Goal: Task Accomplishment & Management: Complete application form

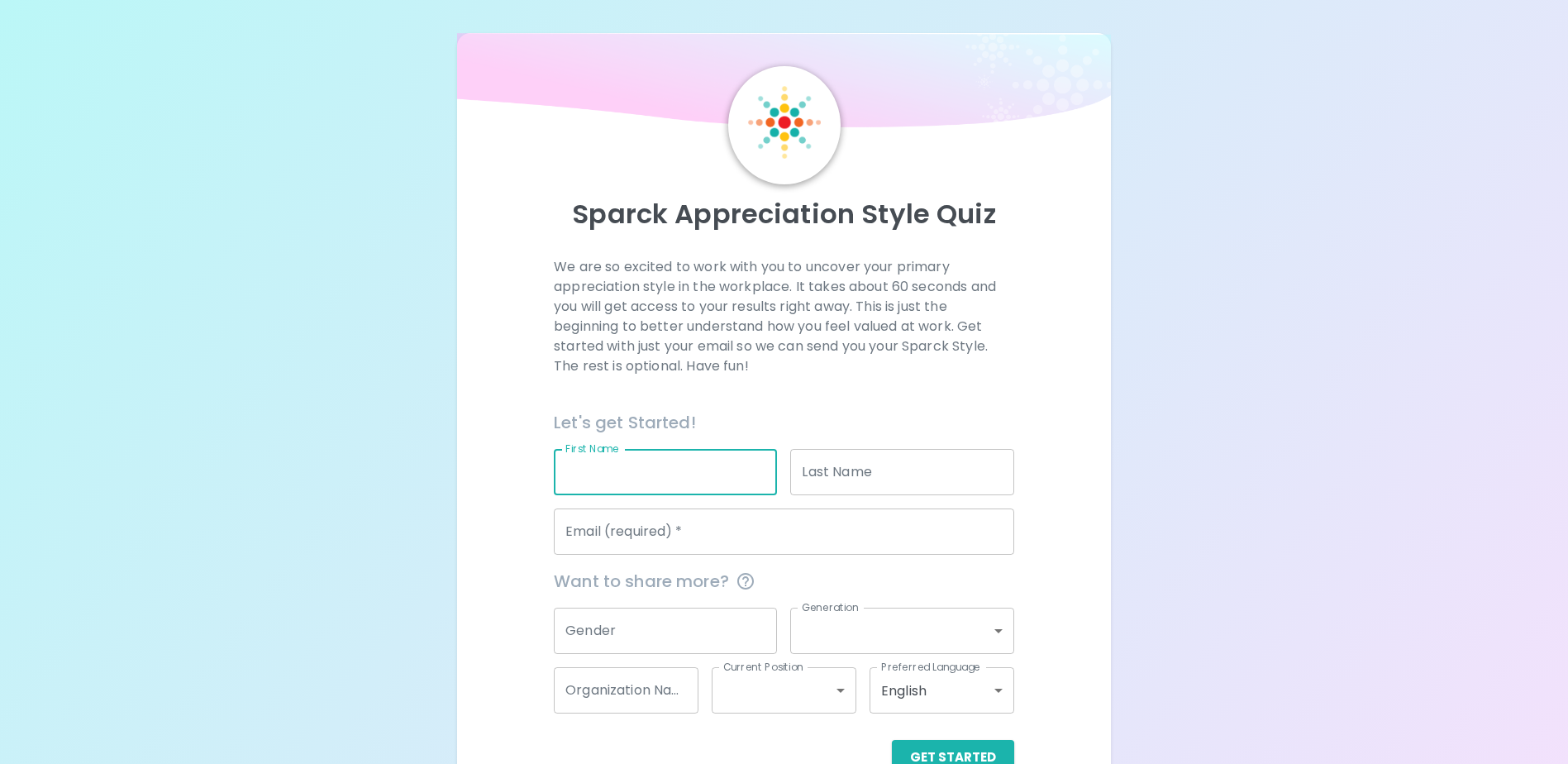
click at [605, 466] on input "First Name" at bounding box center [665, 472] width 223 height 47
type input "[PERSON_NAME]"
type input "Fish"
type input "[DOMAIN_NAME][EMAIL_ADDRESS][DOMAIN_NAME]"
type input "Public Health - [GEOGRAPHIC_DATA] & [GEOGRAPHIC_DATA]"
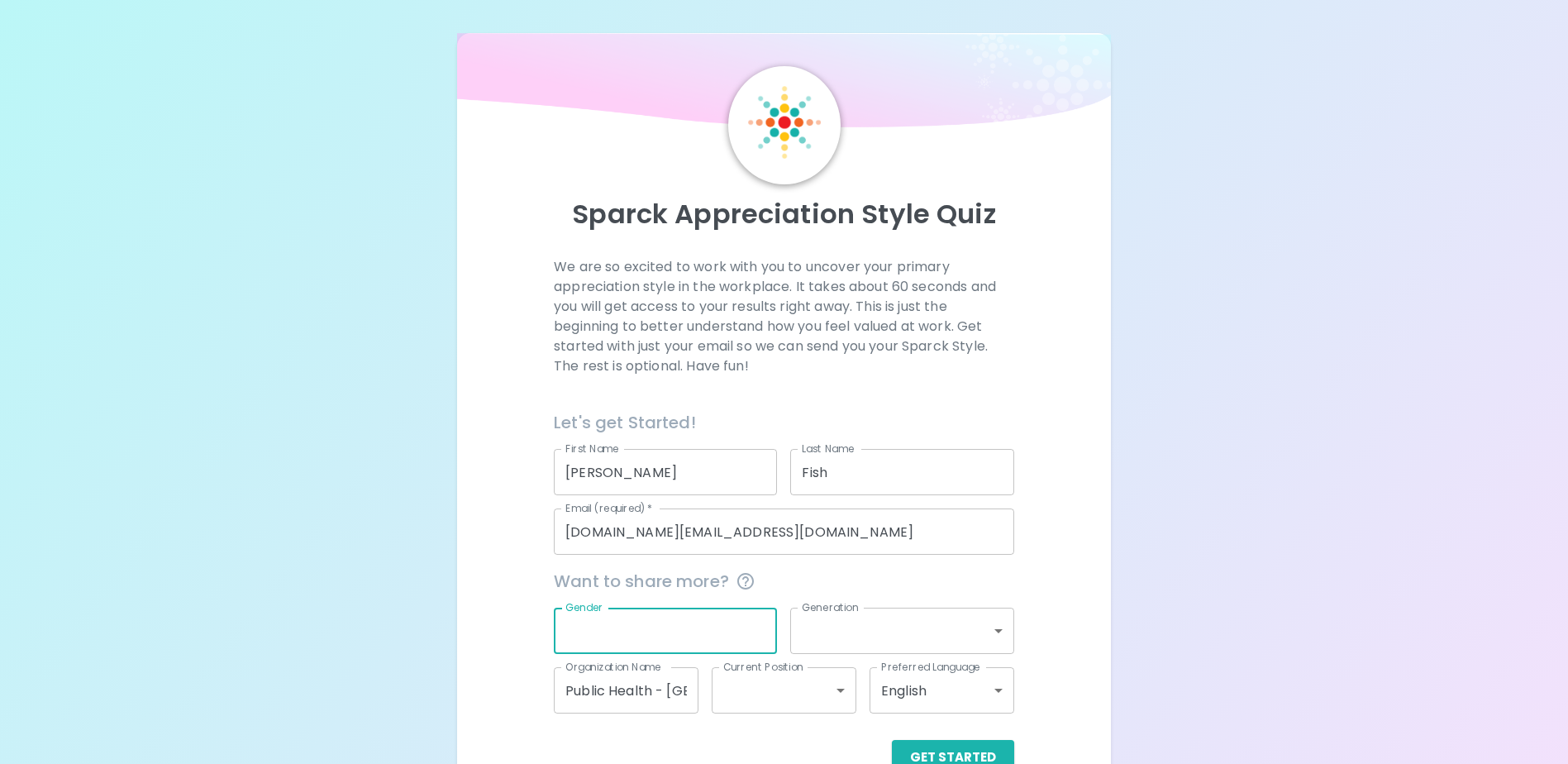
click at [654, 622] on input "Gender" at bounding box center [665, 630] width 223 height 47
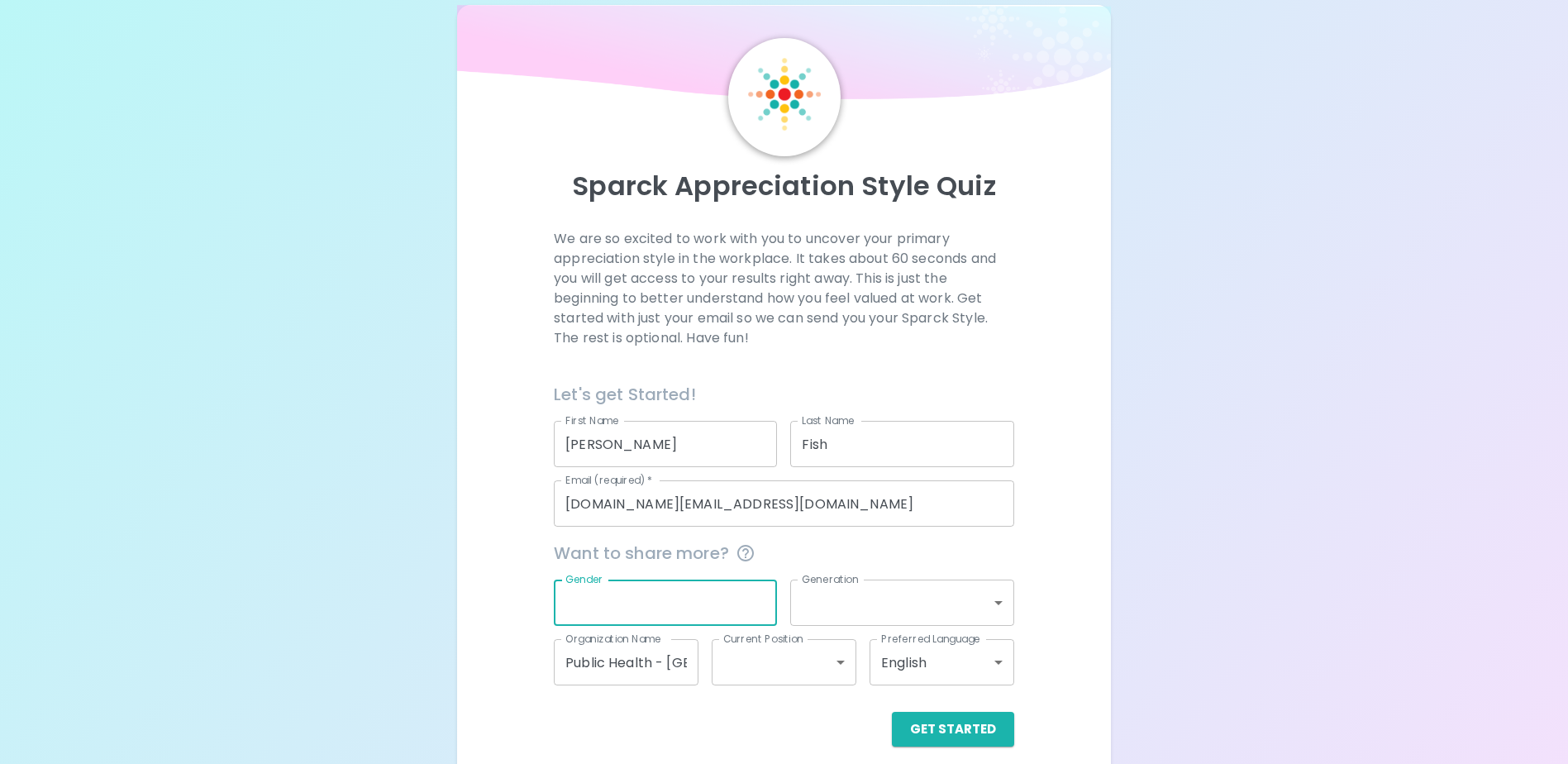
scroll to position [44, 0]
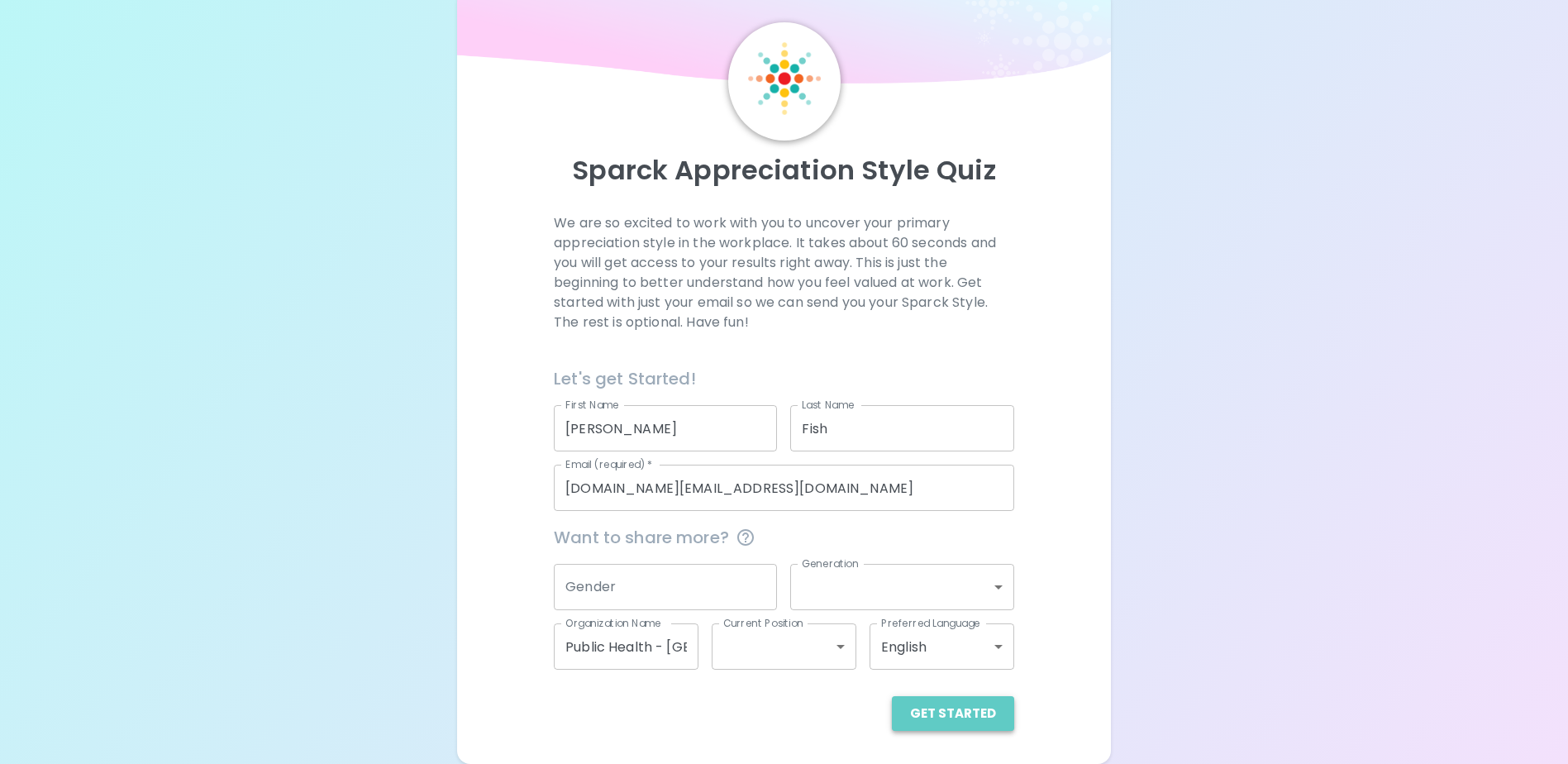
click at [986, 713] on button "Get Started" at bounding box center [952, 712] width 122 height 35
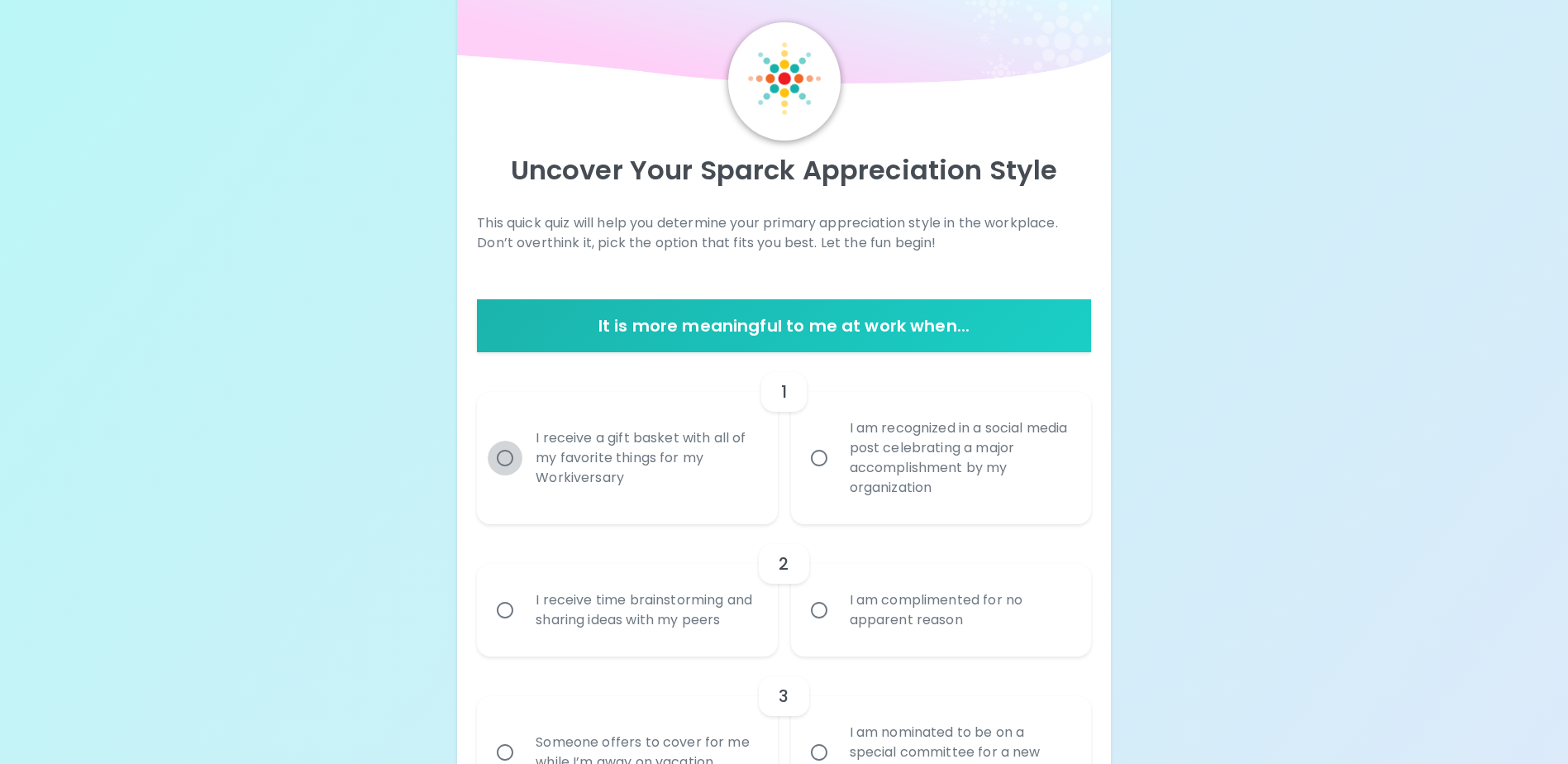
click at [501, 457] on input "I receive a gift basket with all of my favorite things for my Workiversary" at bounding box center [504, 458] width 35 height 35
radio input "true"
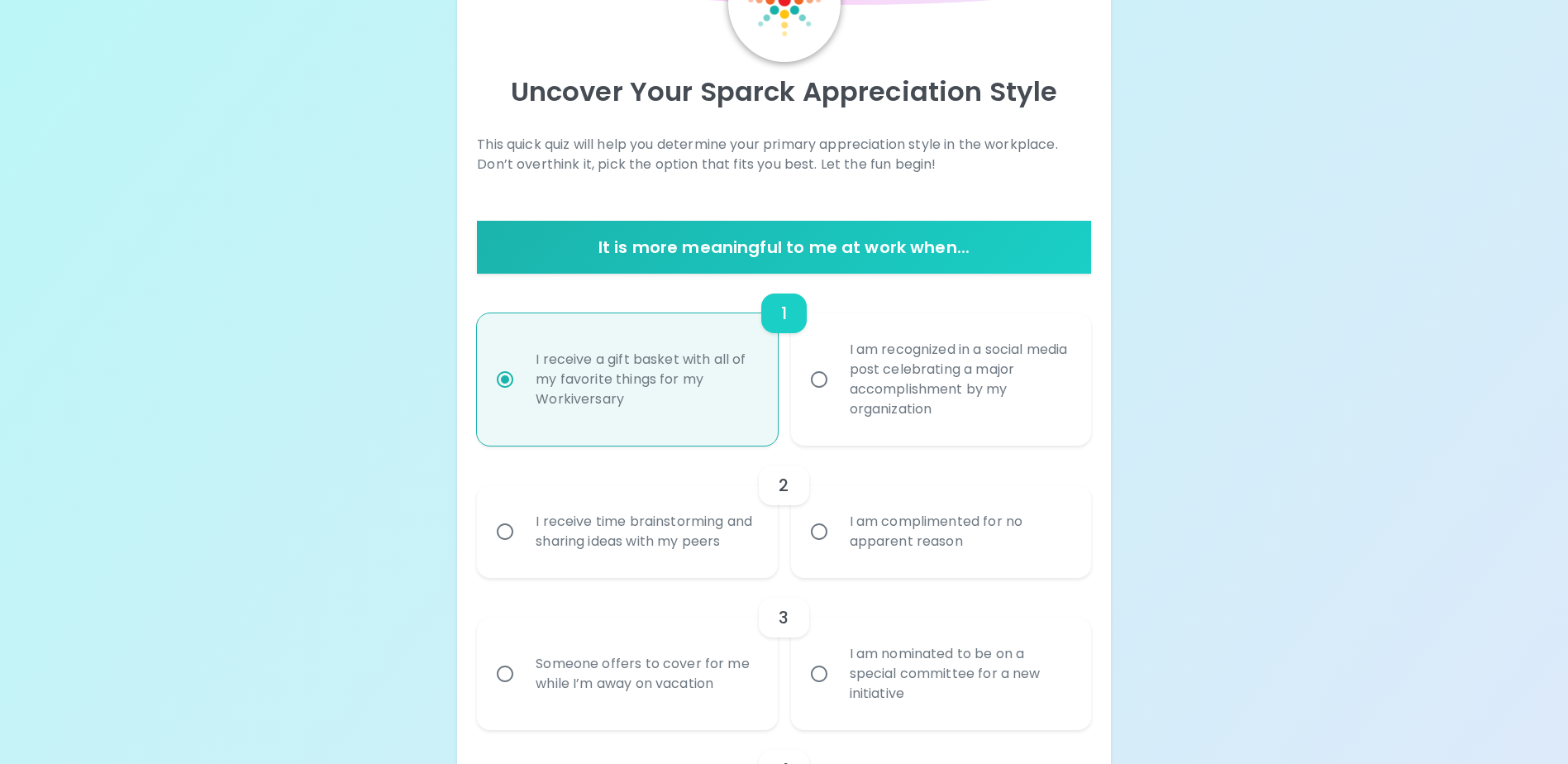
scroll to position [176, 0]
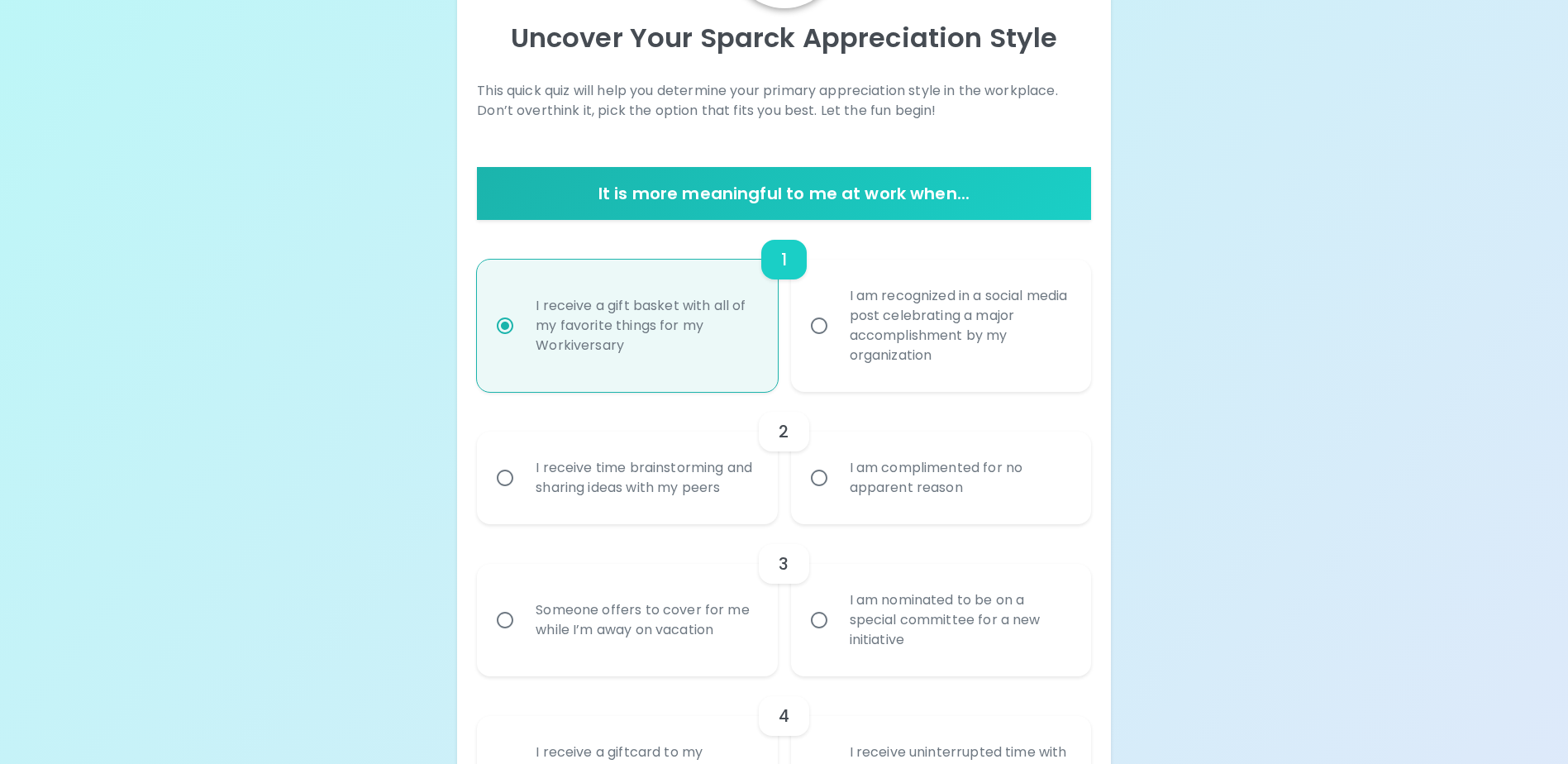
click at [505, 490] on input "I receive time brainstorming and sharing ideas with my peers" at bounding box center [504, 478] width 35 height 35
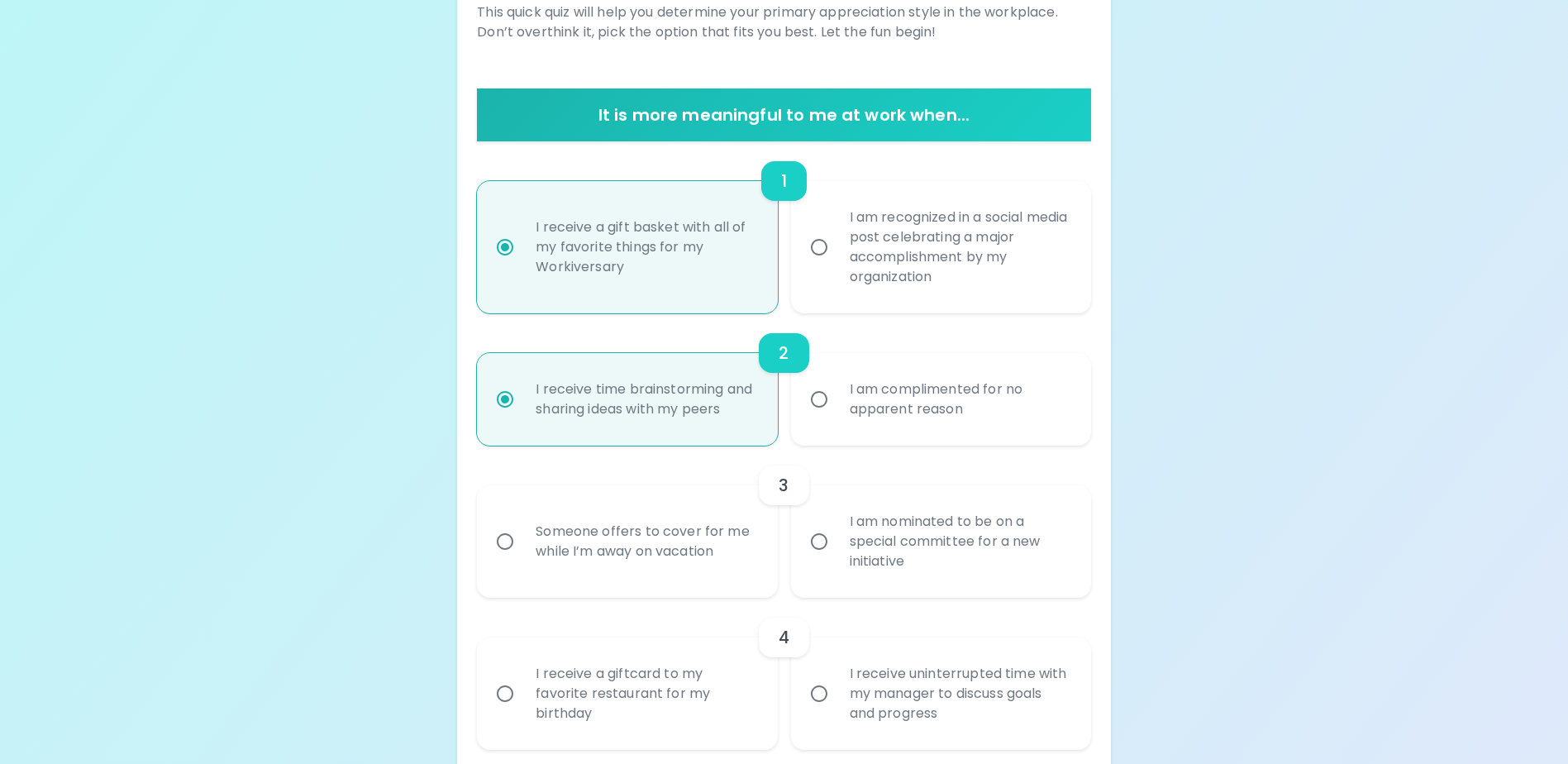
scroll to position [308, 0]
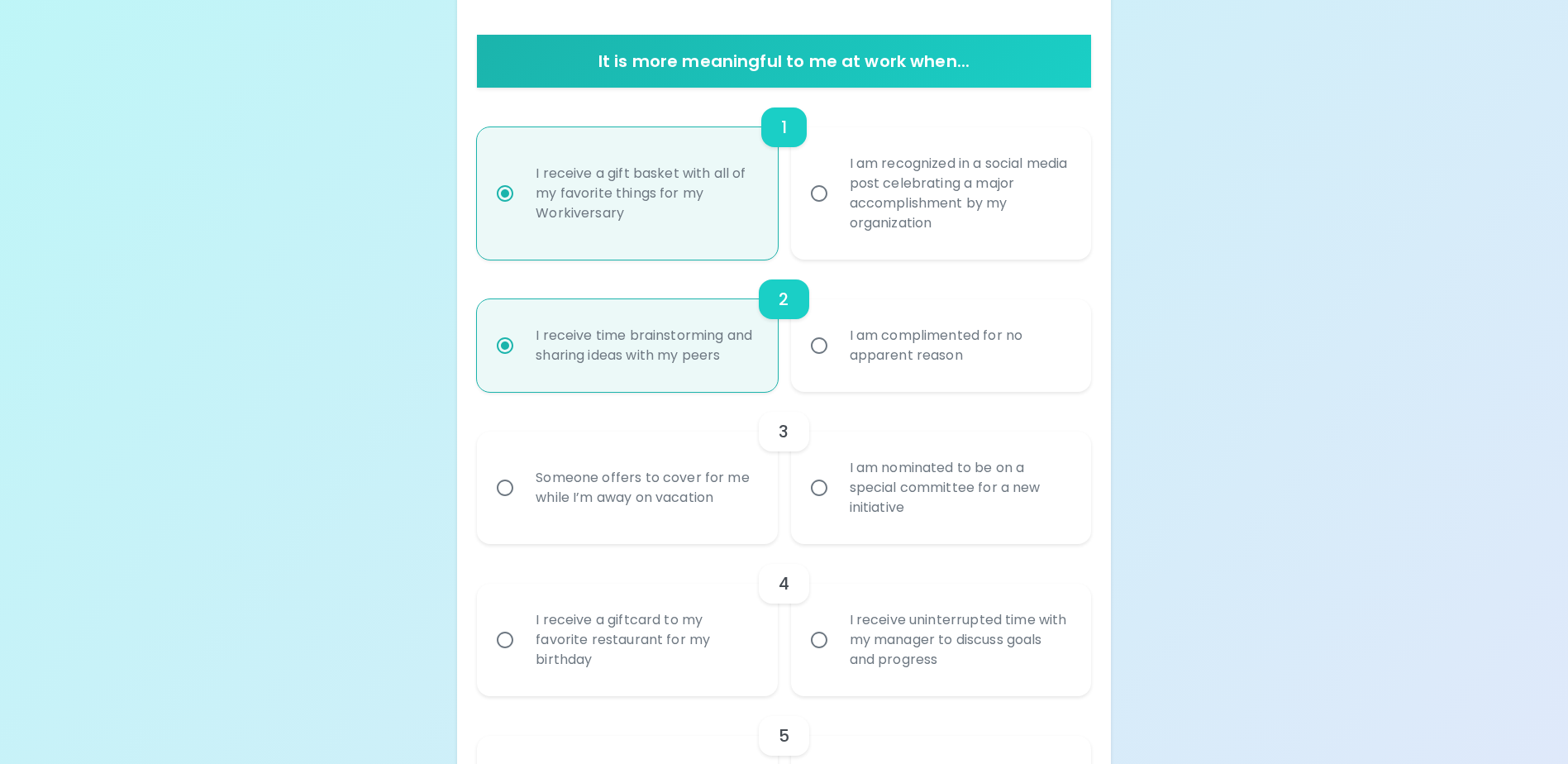
radio input "true"
click at [505, 505] on input "Someone offers to cover for me while I’m away on vacation" at bounding box center [504, 488] width 35 height 35
radio input "false"
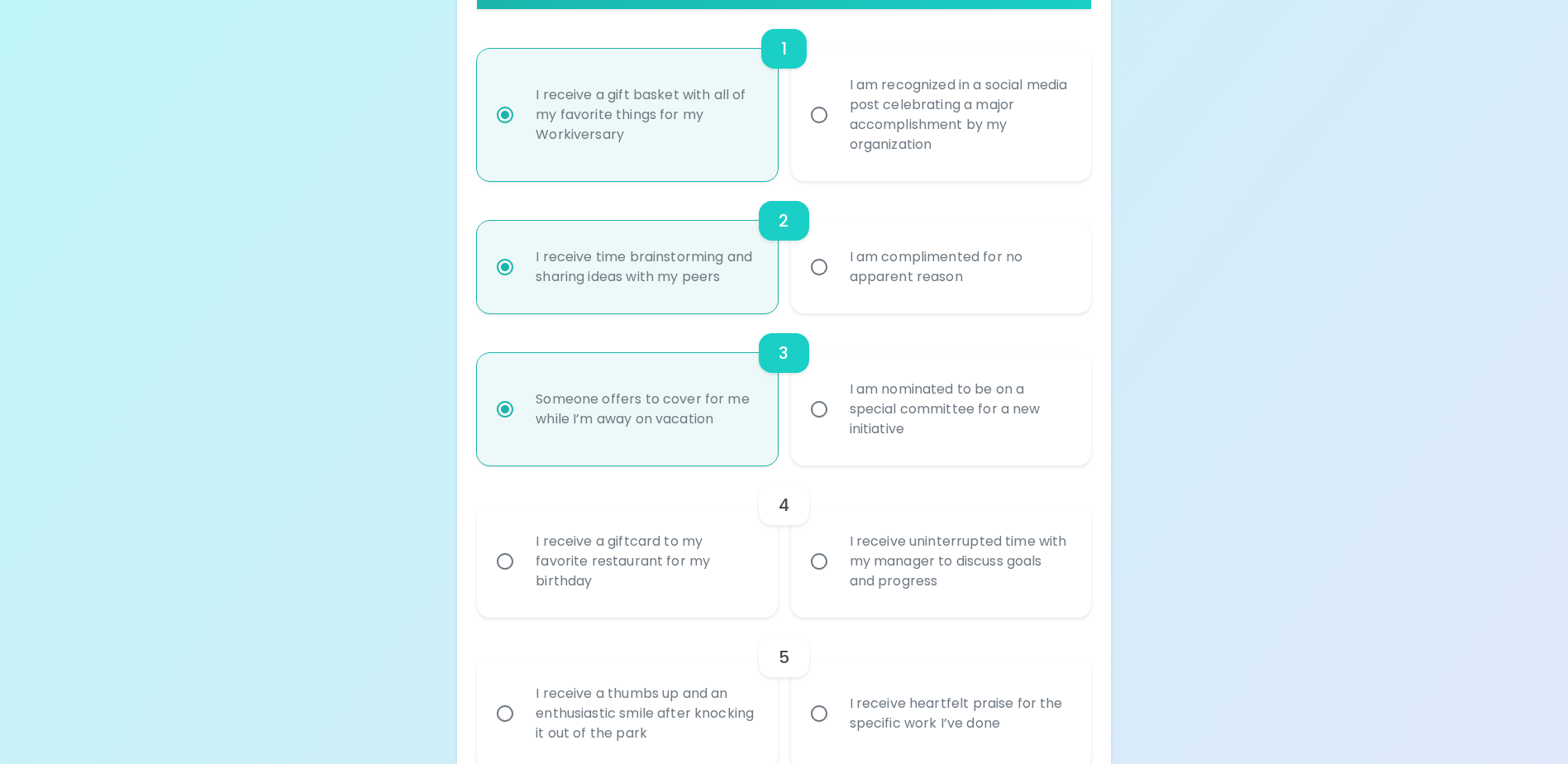
scroll to position [441, 0]
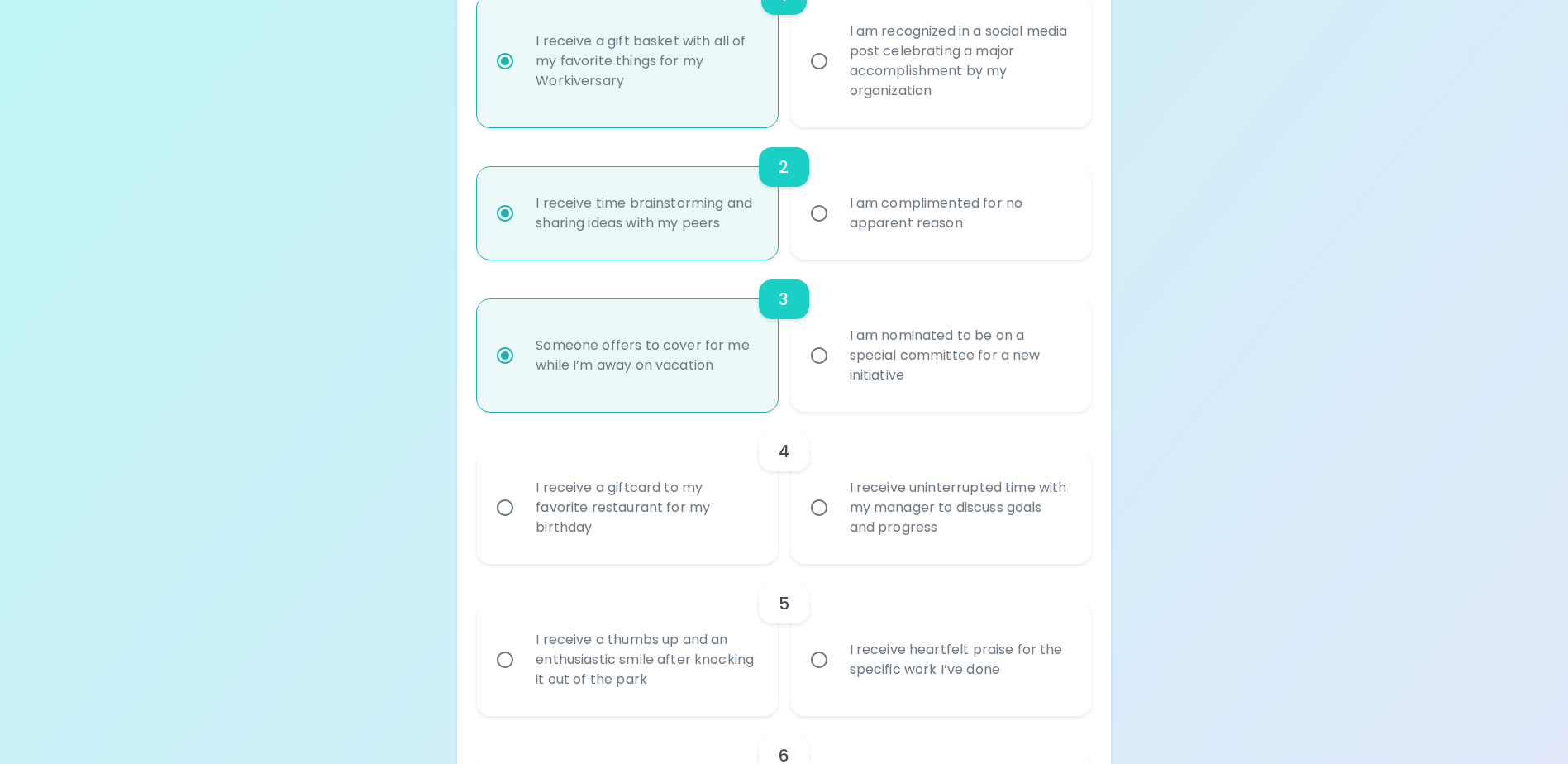
radio input "true"
click at [504, 525] on input "I receive a giftcard to my favorite restaurant for my birthday" at bounding box center [504, 507] width 35 height 35
radio input "false"
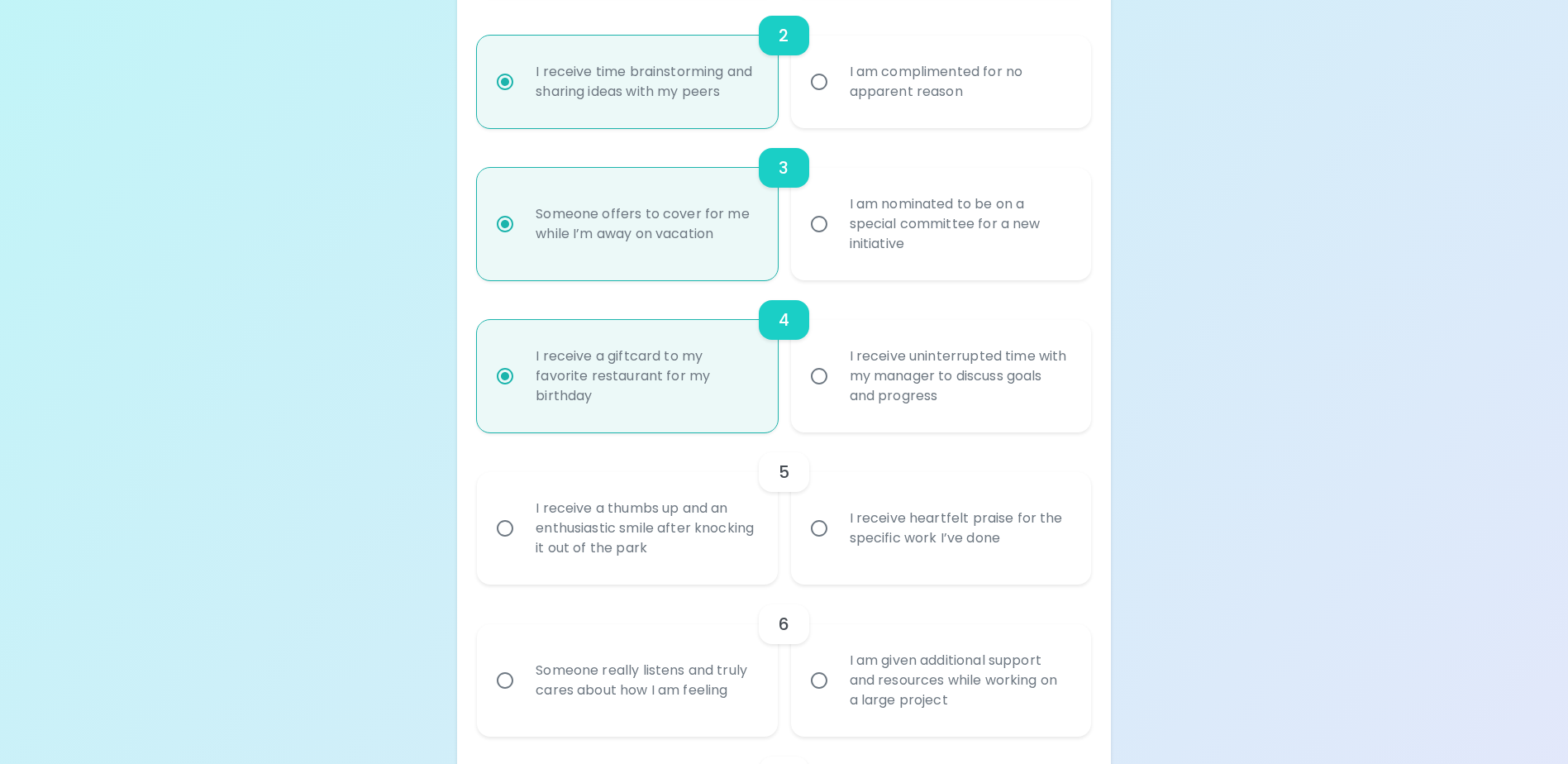
scroll to position [573, 0]
radio input "true"
click at [818, 545] on input "I receive heartfelt praise for the specific work I’ve done" at bounding box center [819, 527] width 35 height 35
radio input "false"
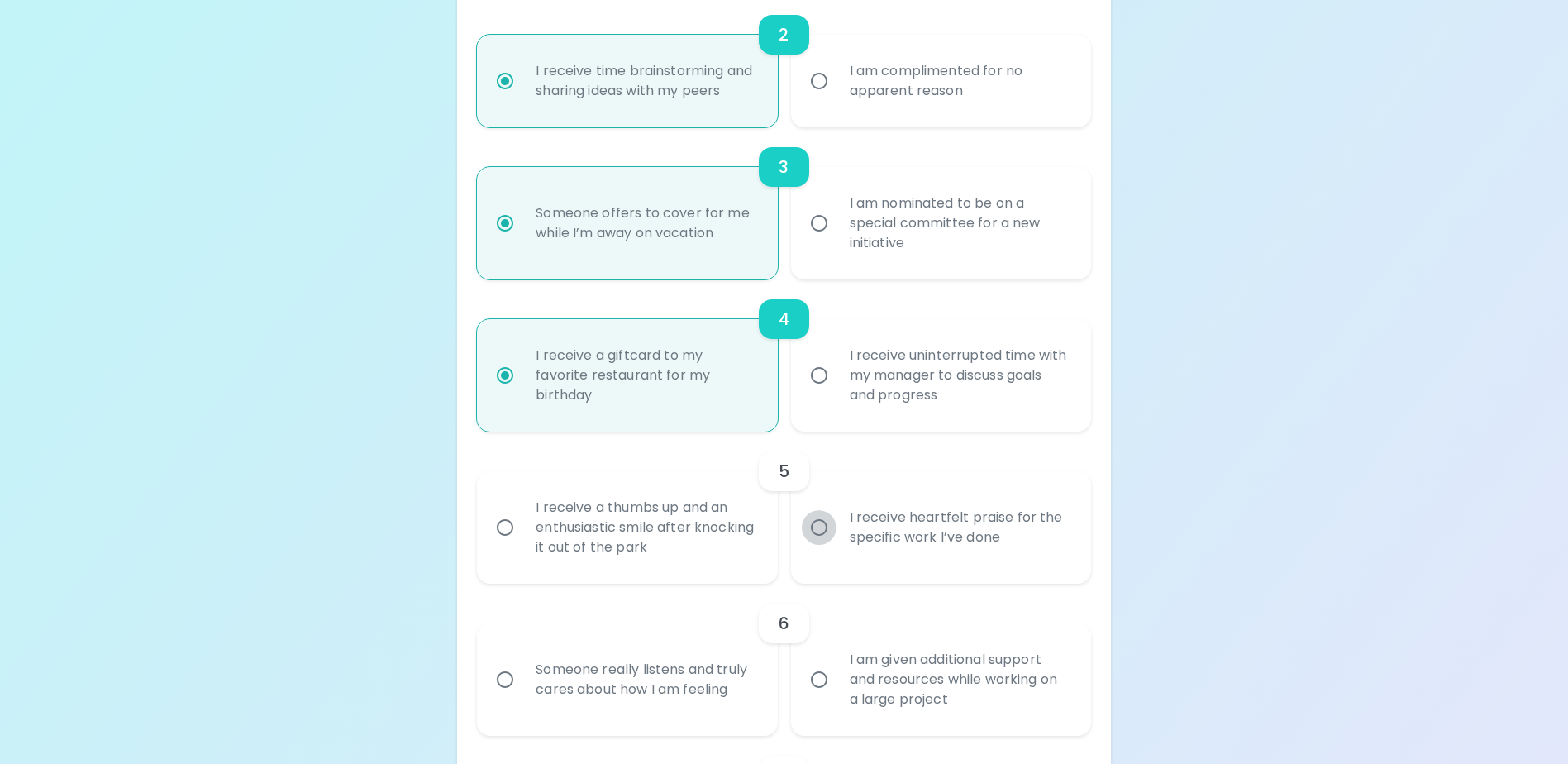
radio input "false"
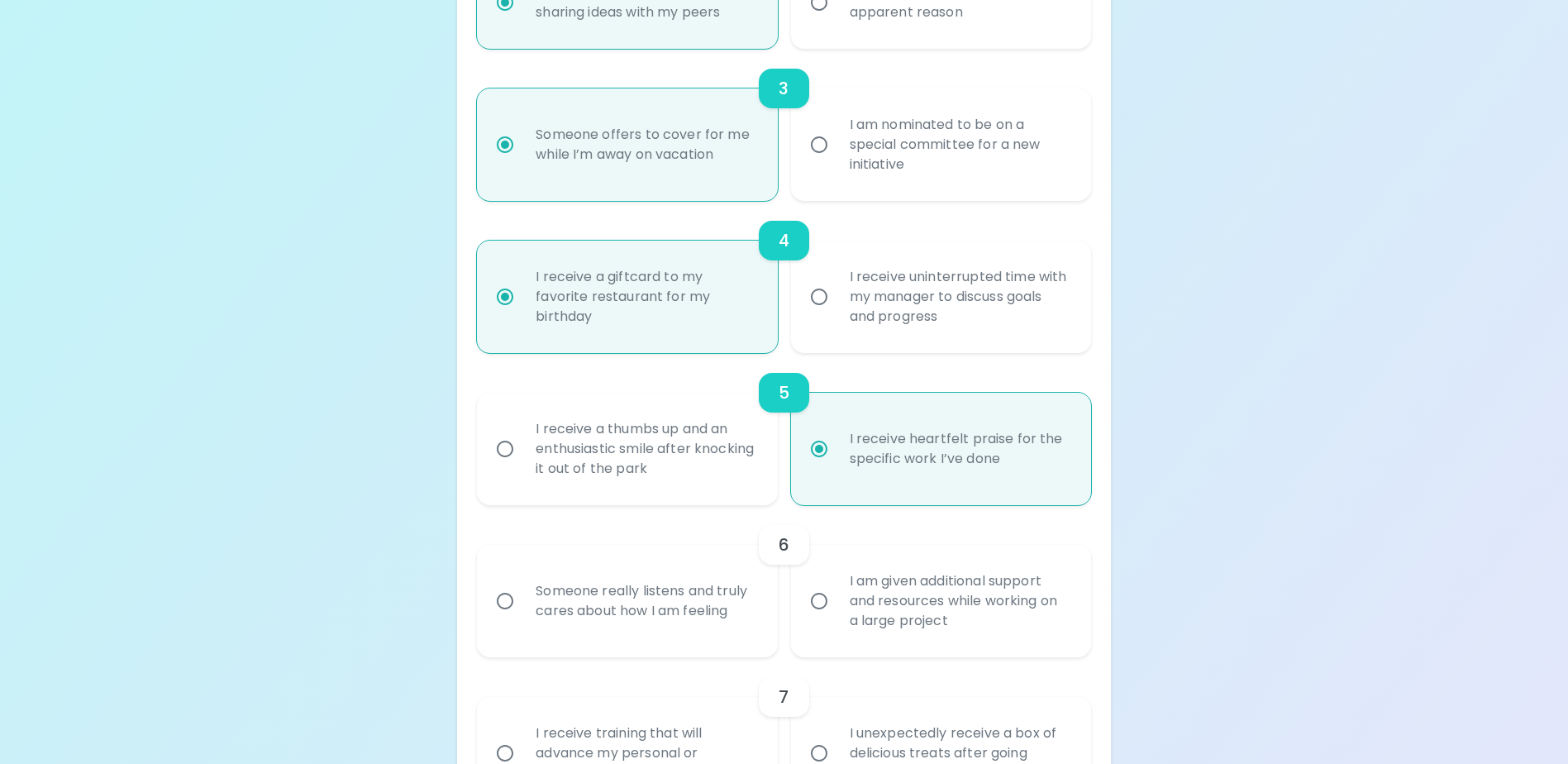
scroll to position [705, 0]
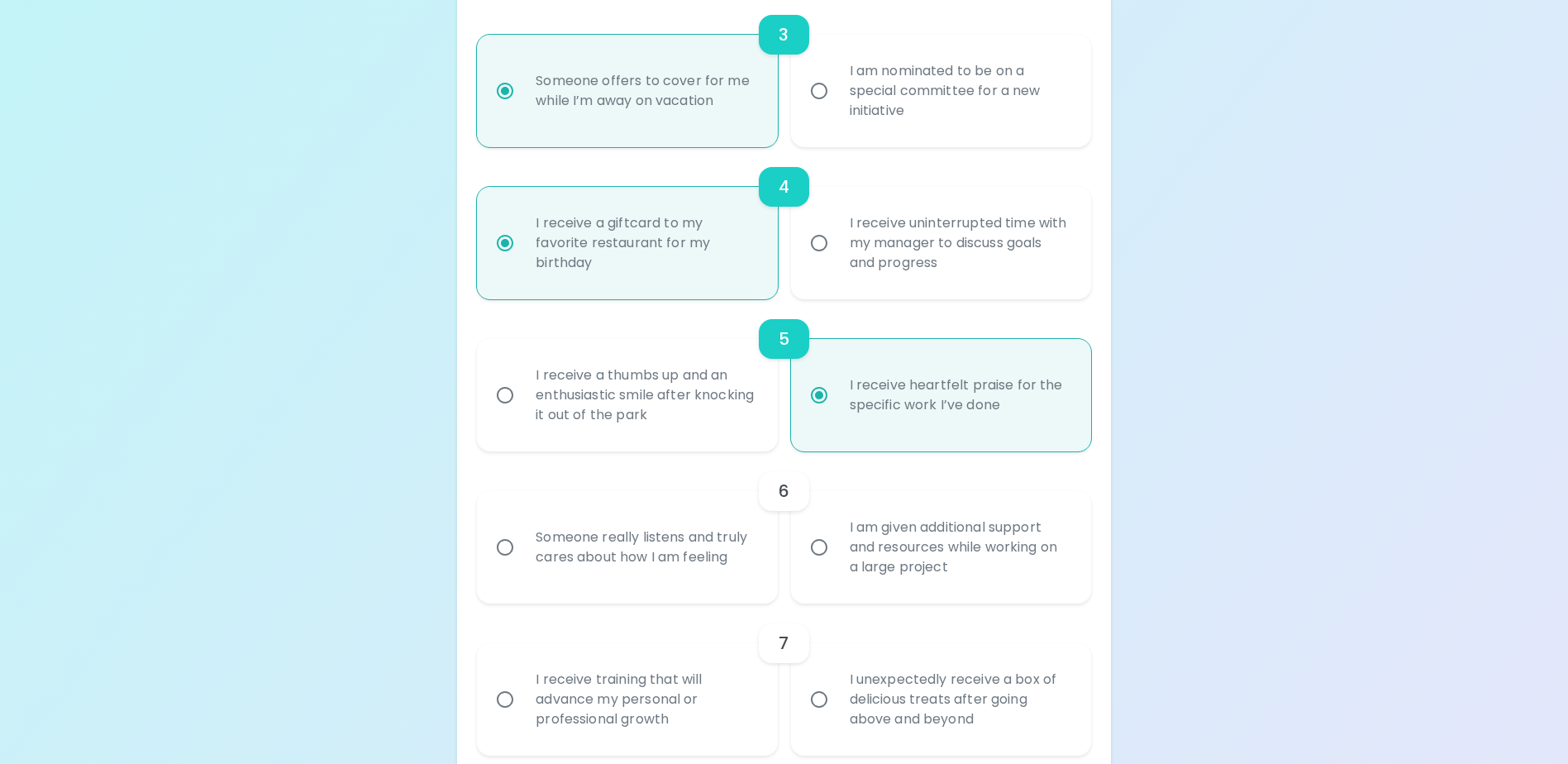
radio input "true"
click at [505, 565] on input "Someone really listens and truly cares about how I am feeling" at bounding box center [504, 547] width 35 height 35
radio input "false"
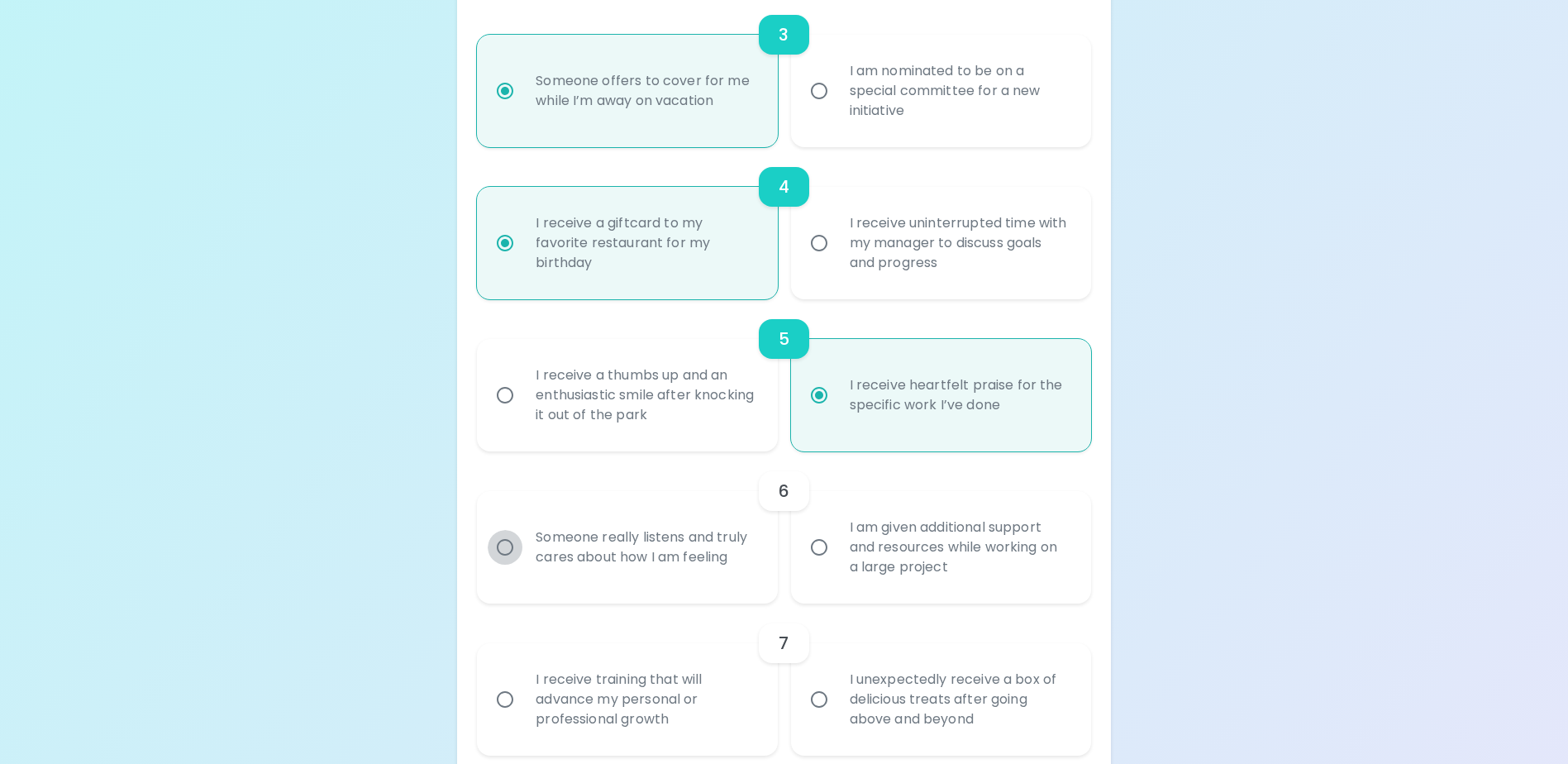
radio input "false"
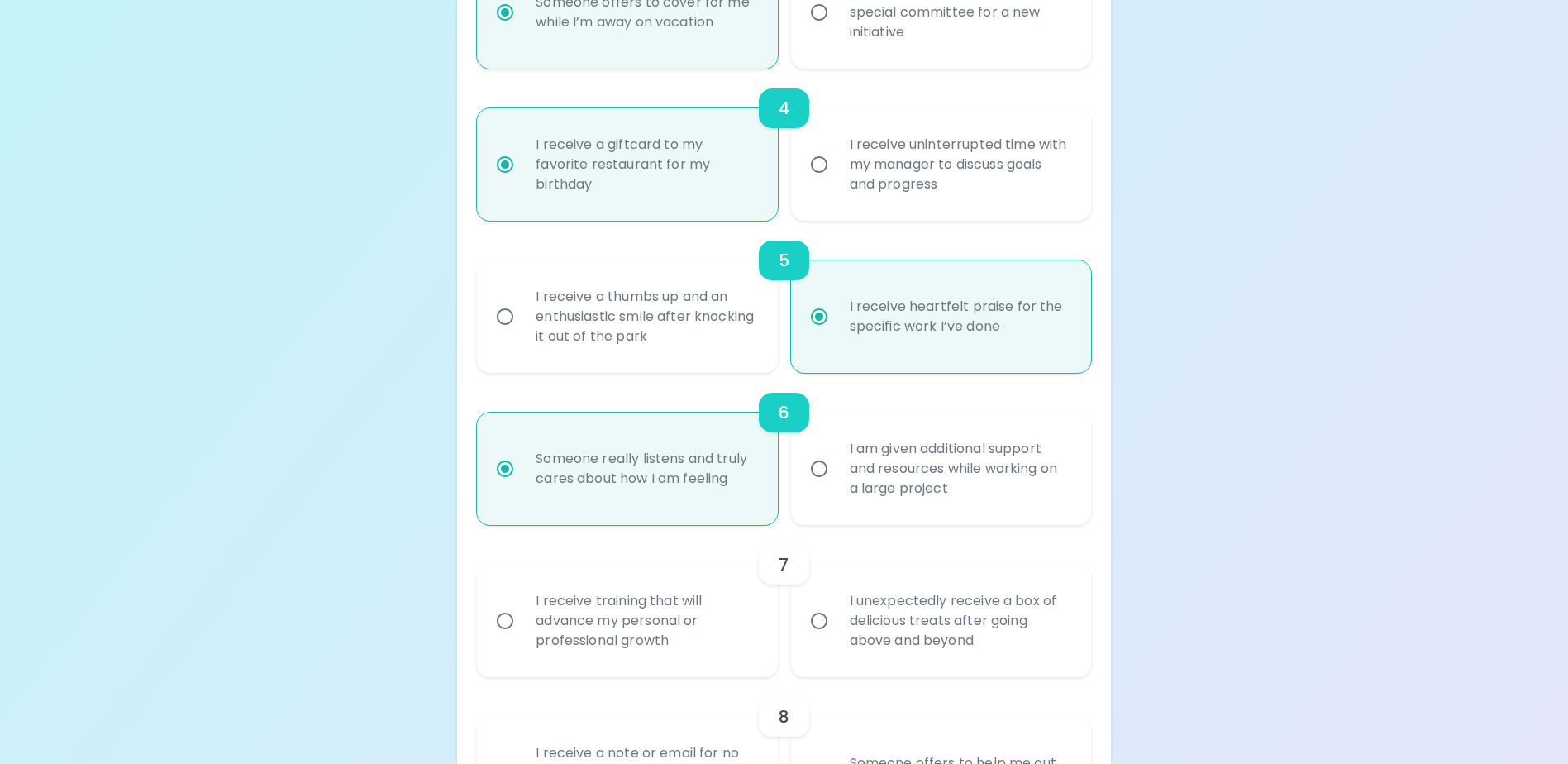
scroll to position [837, 0]
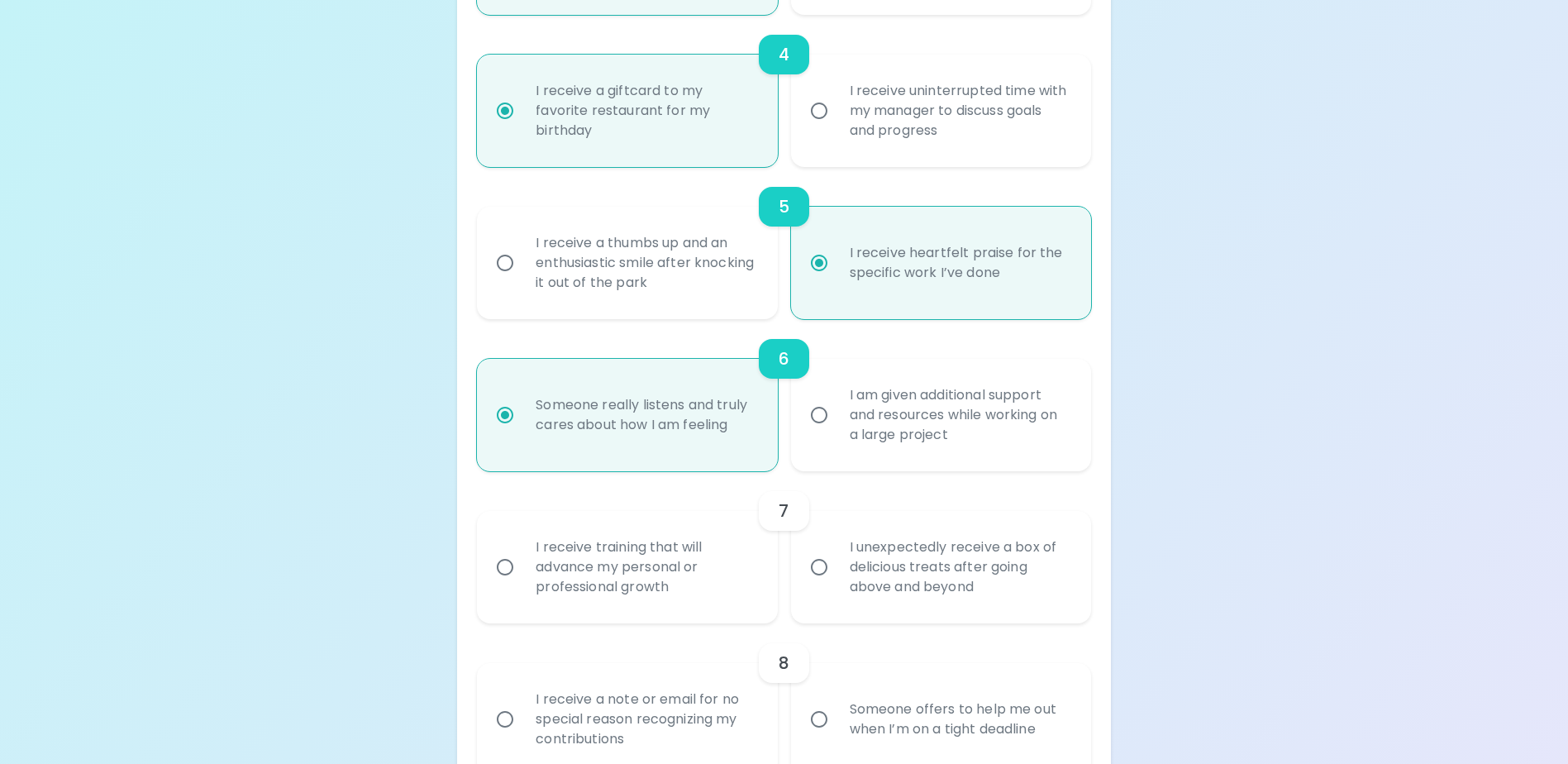
radio input "true"
click at [815, 585] on input "I unexpectedly receive a box of delicious treats after going above and beyond" at bounding box center [819, 567] width 35 height 35
radio input "false"
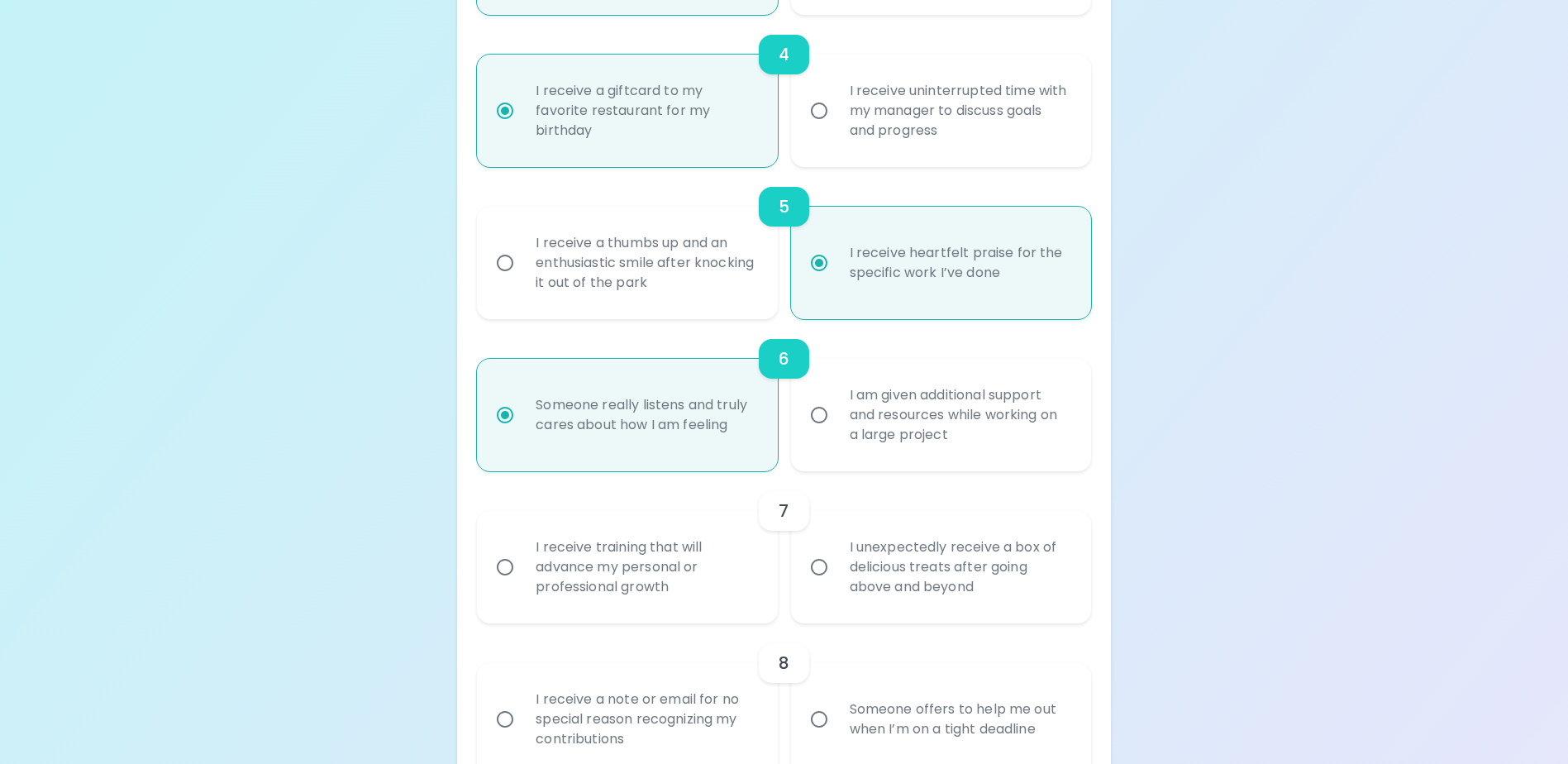
radio input "false"
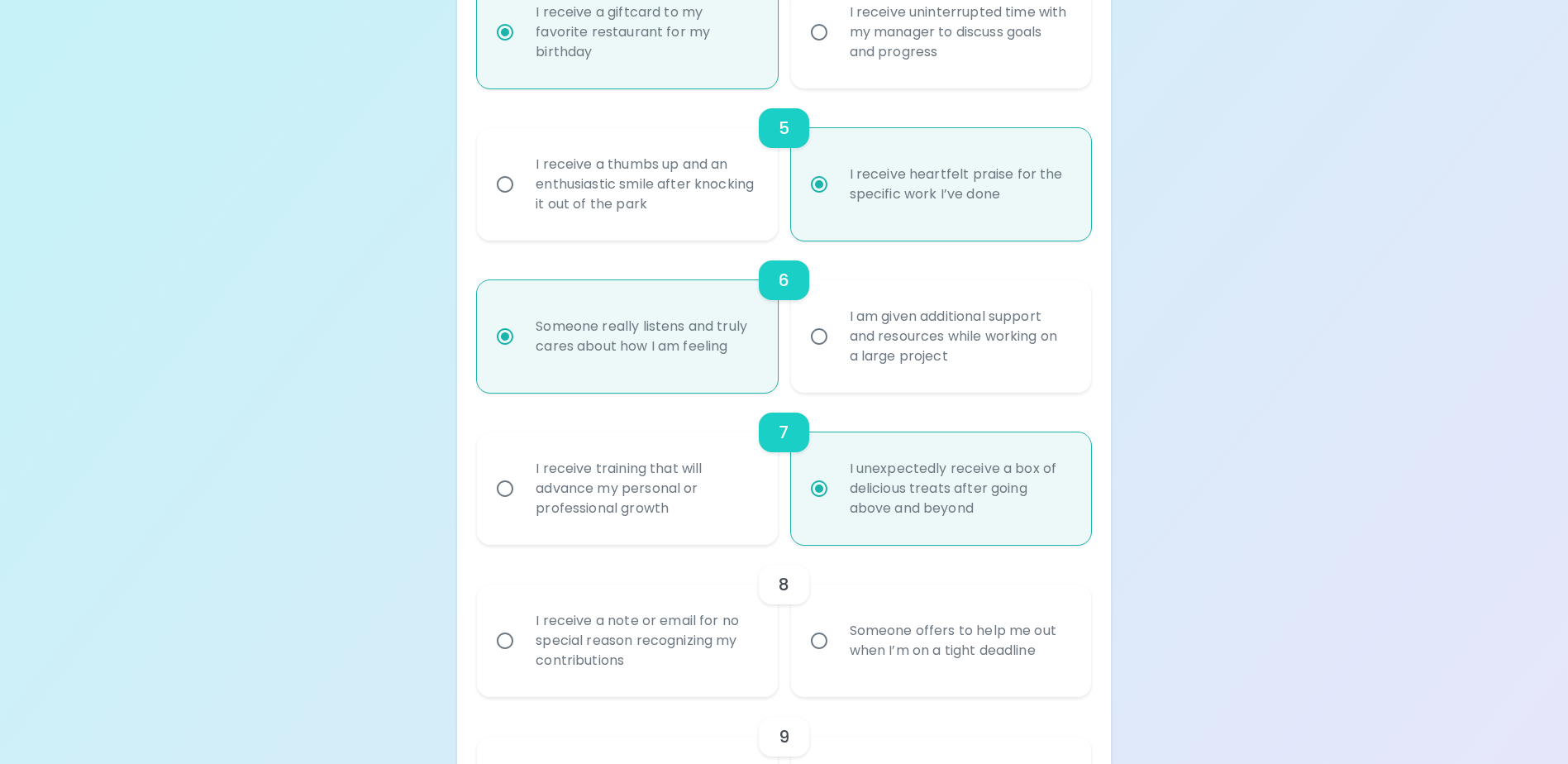
scroll to position [969, 0]
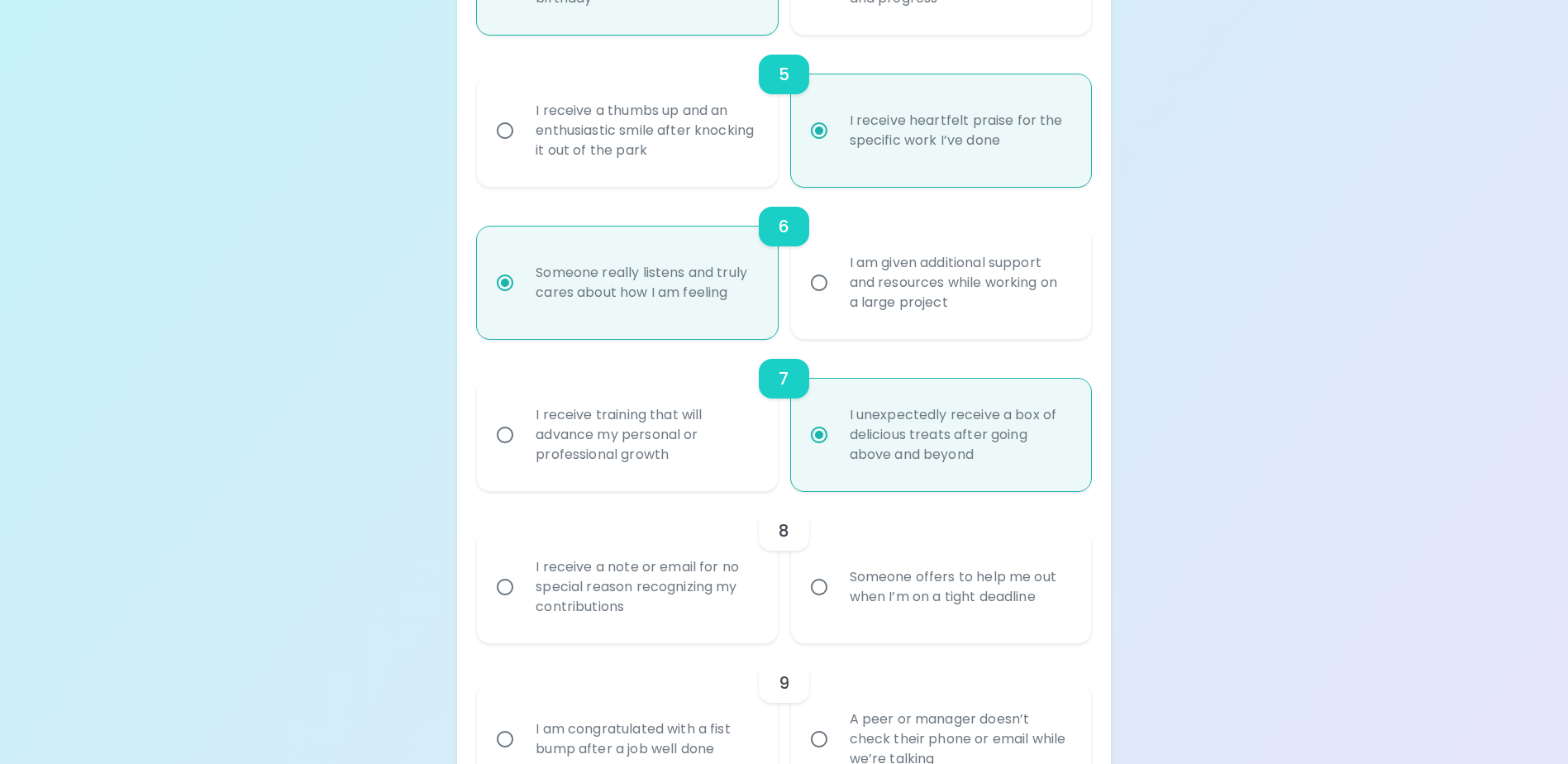
radio input "true"
click at [507, 604] on input "I receive a note or email for no special reason recognizing my contributions" at bounding box center [504, 587] width 35 height 35
radio input "false"
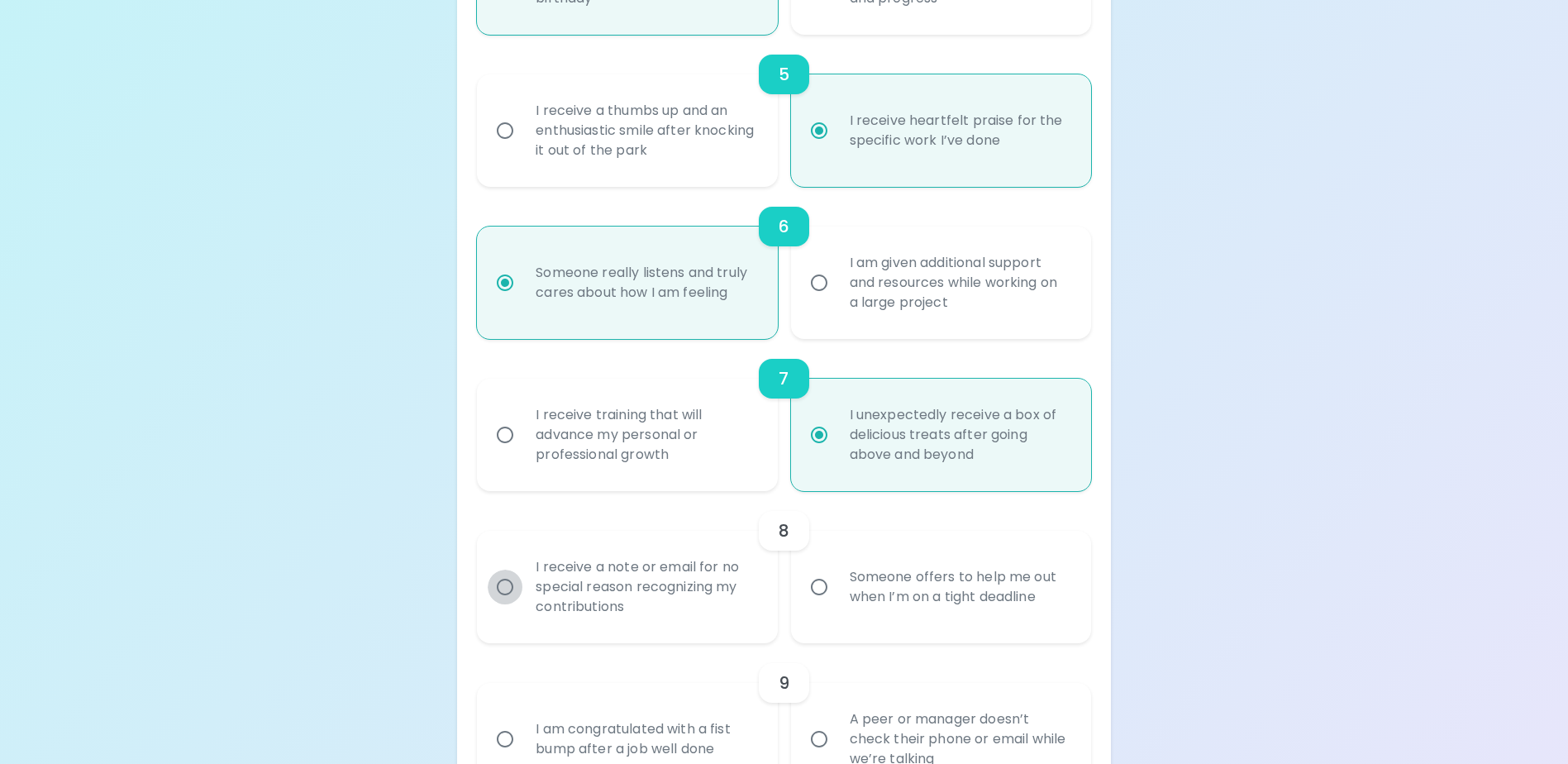
radio input "false"
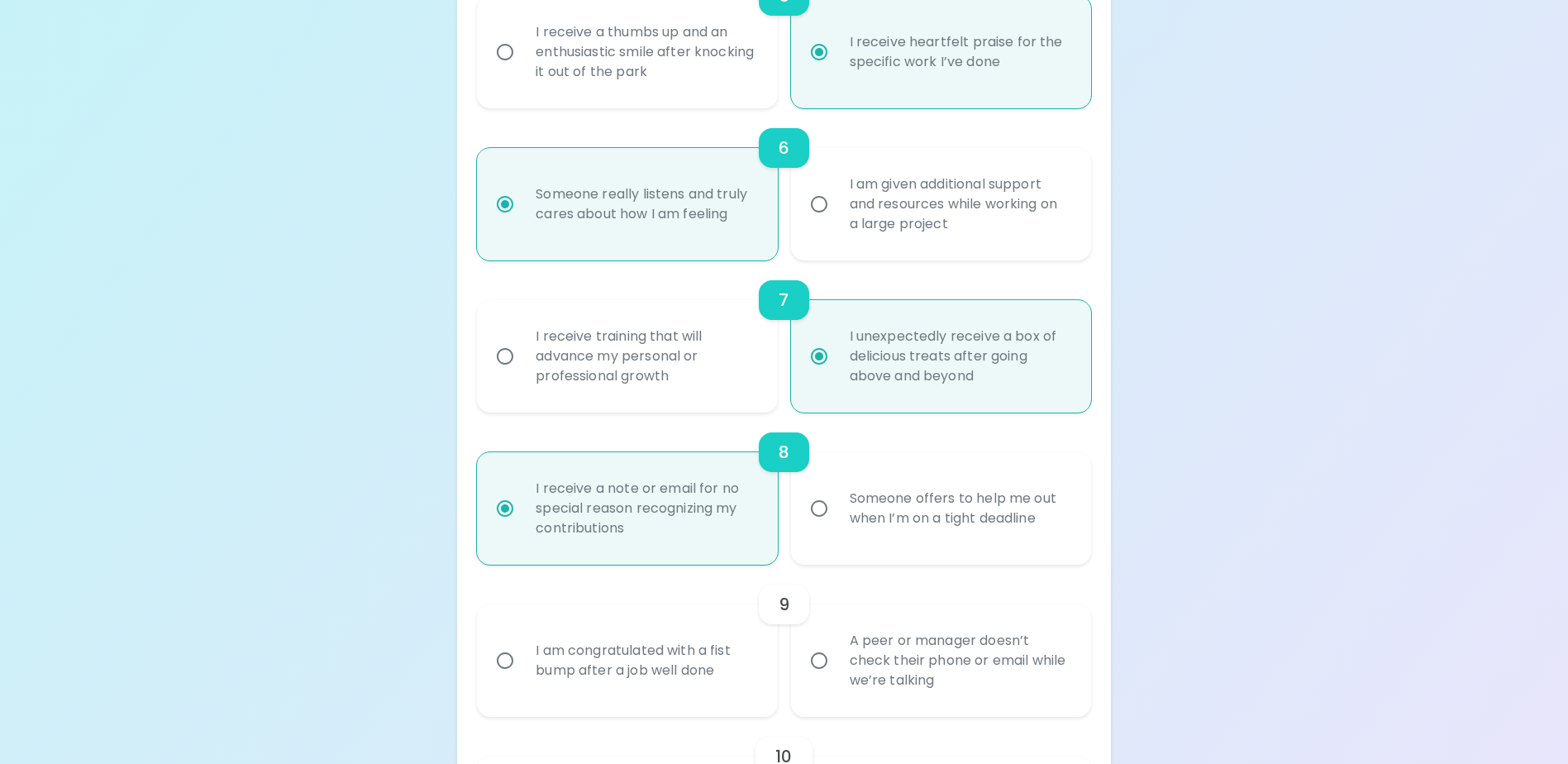
scroll to position [1102, 0]
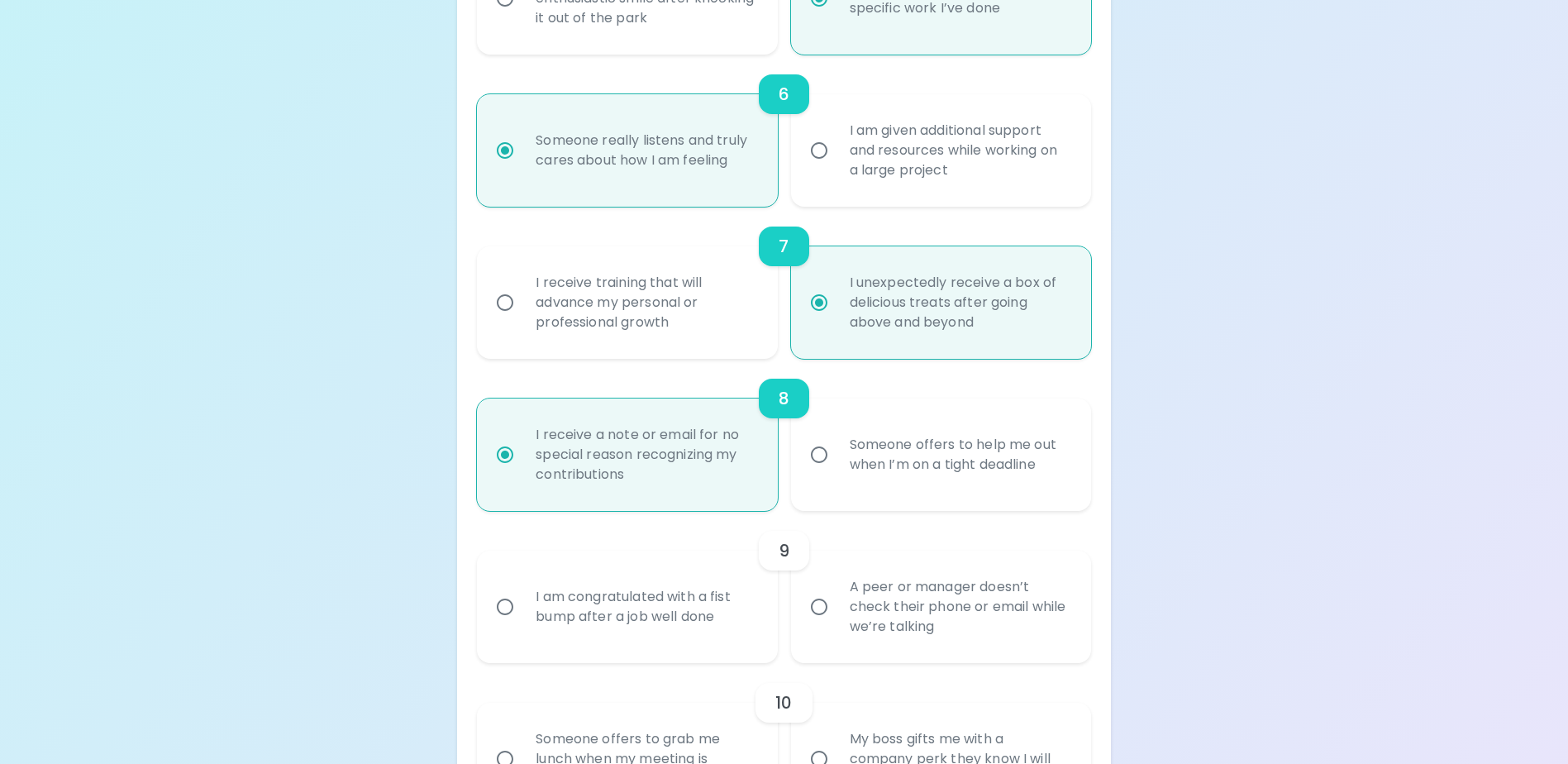
radio input "true"
click at [815, 624] on input "A peer or manager doesn’t check their phone or email while we’re talking" at bounding box center [819, 606] width 35 height 35
radio input "false"
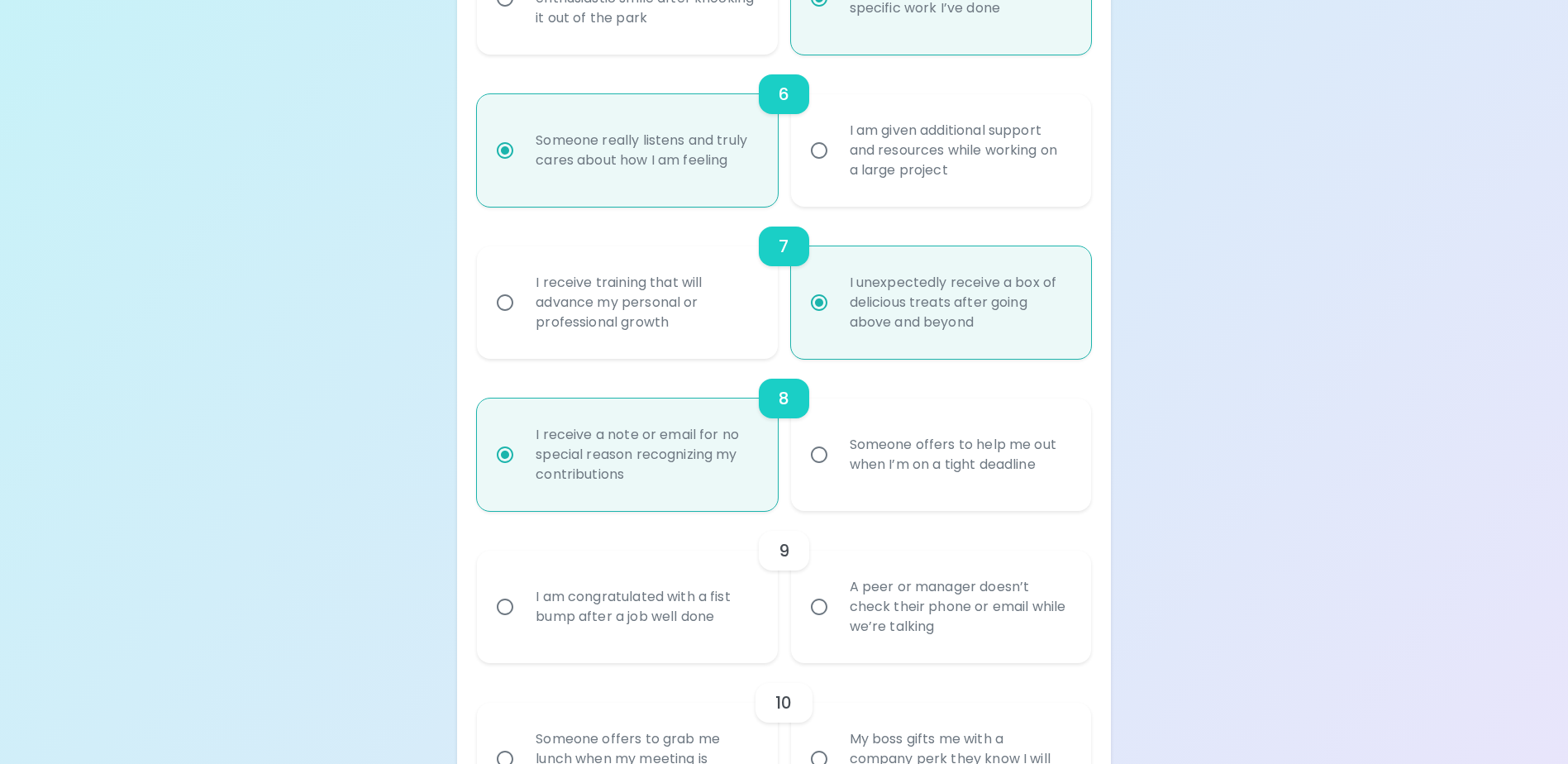
radio input "false"
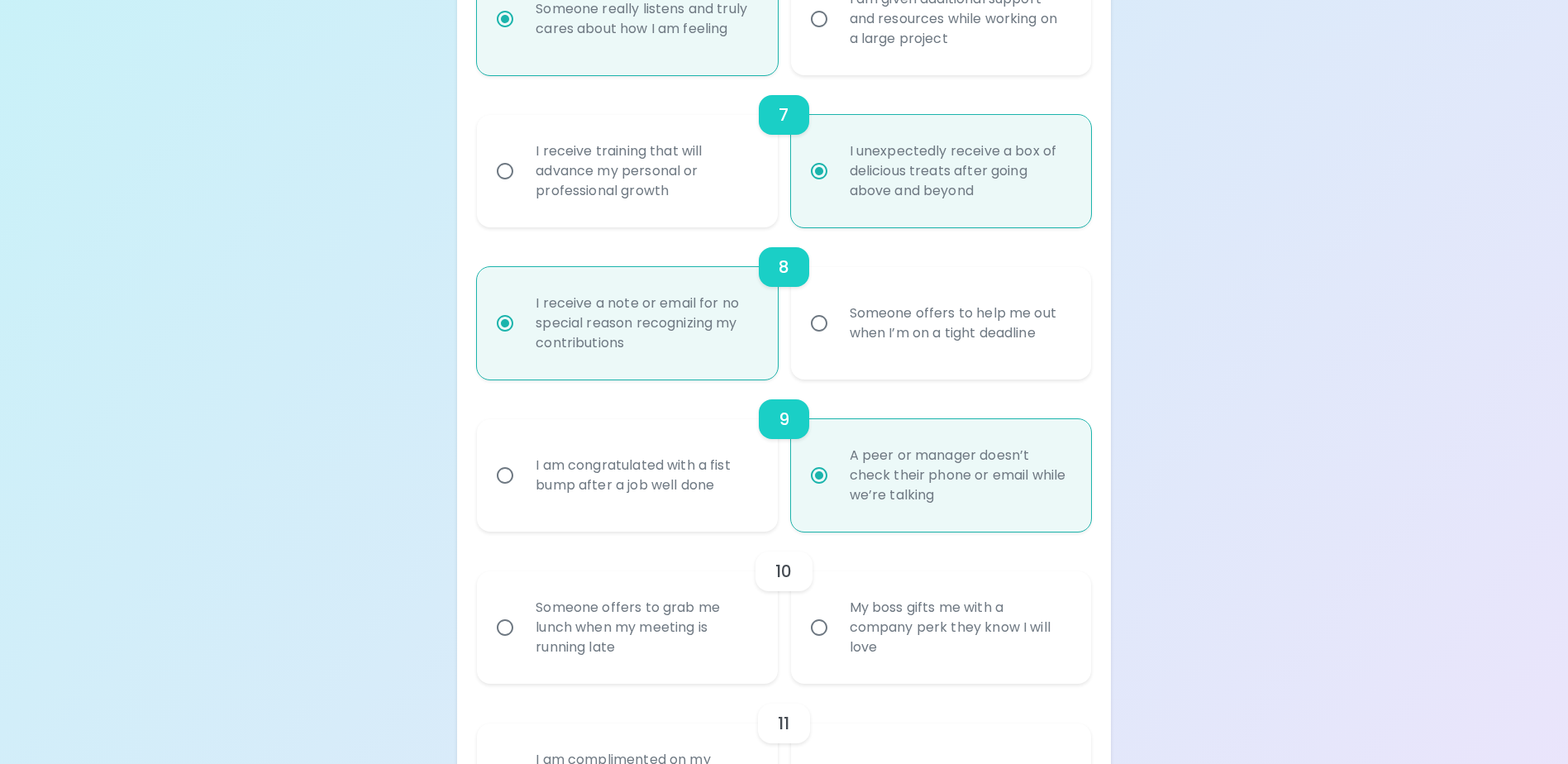
scroll to position [1234, 0]
radio input "true"
click at [817, 644] on input "My boss gifts me with a company perk they know I will love" at bounding box center [819, 626] width 35 height 35
radio input "false"
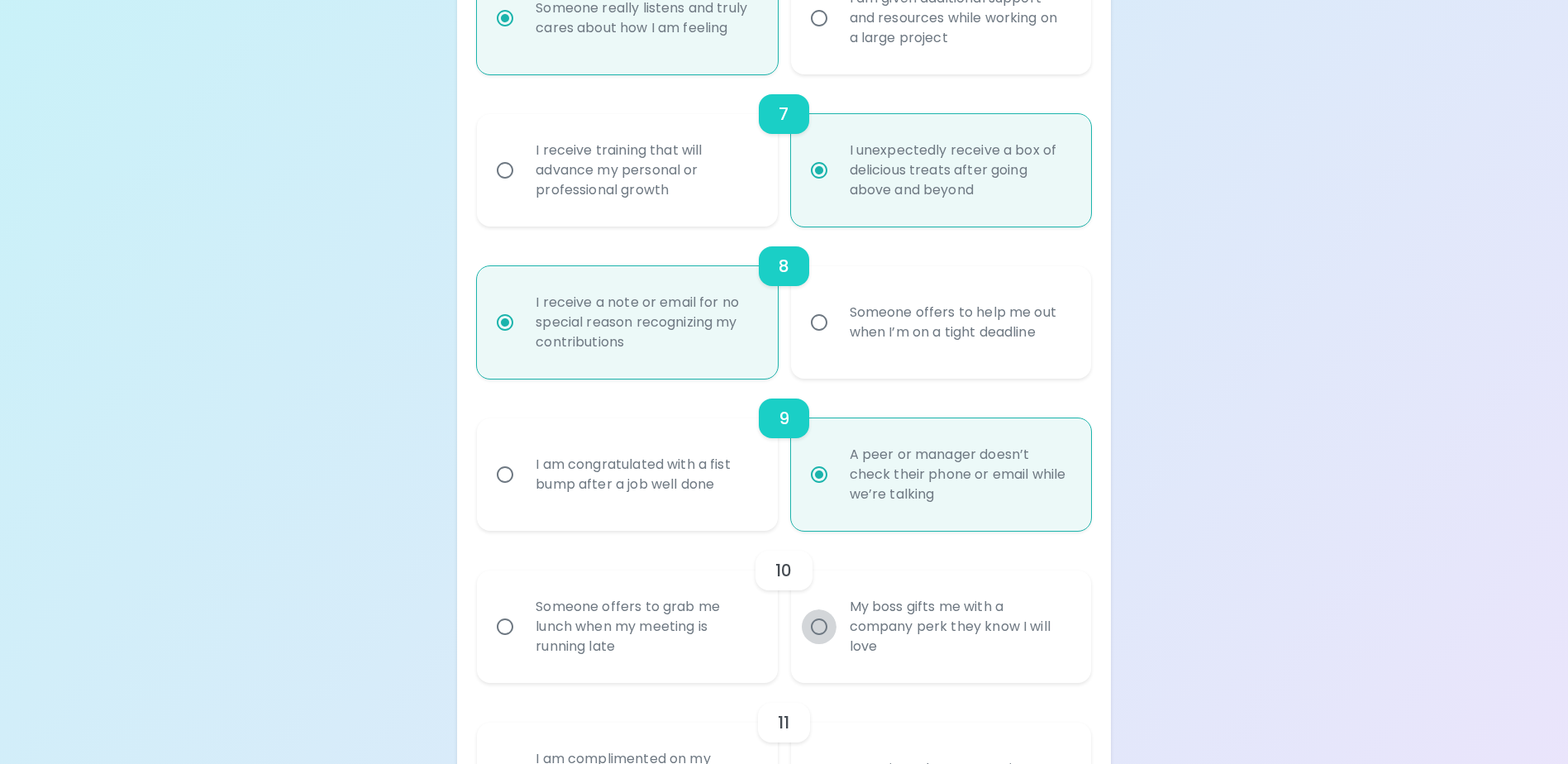
radio input "false"
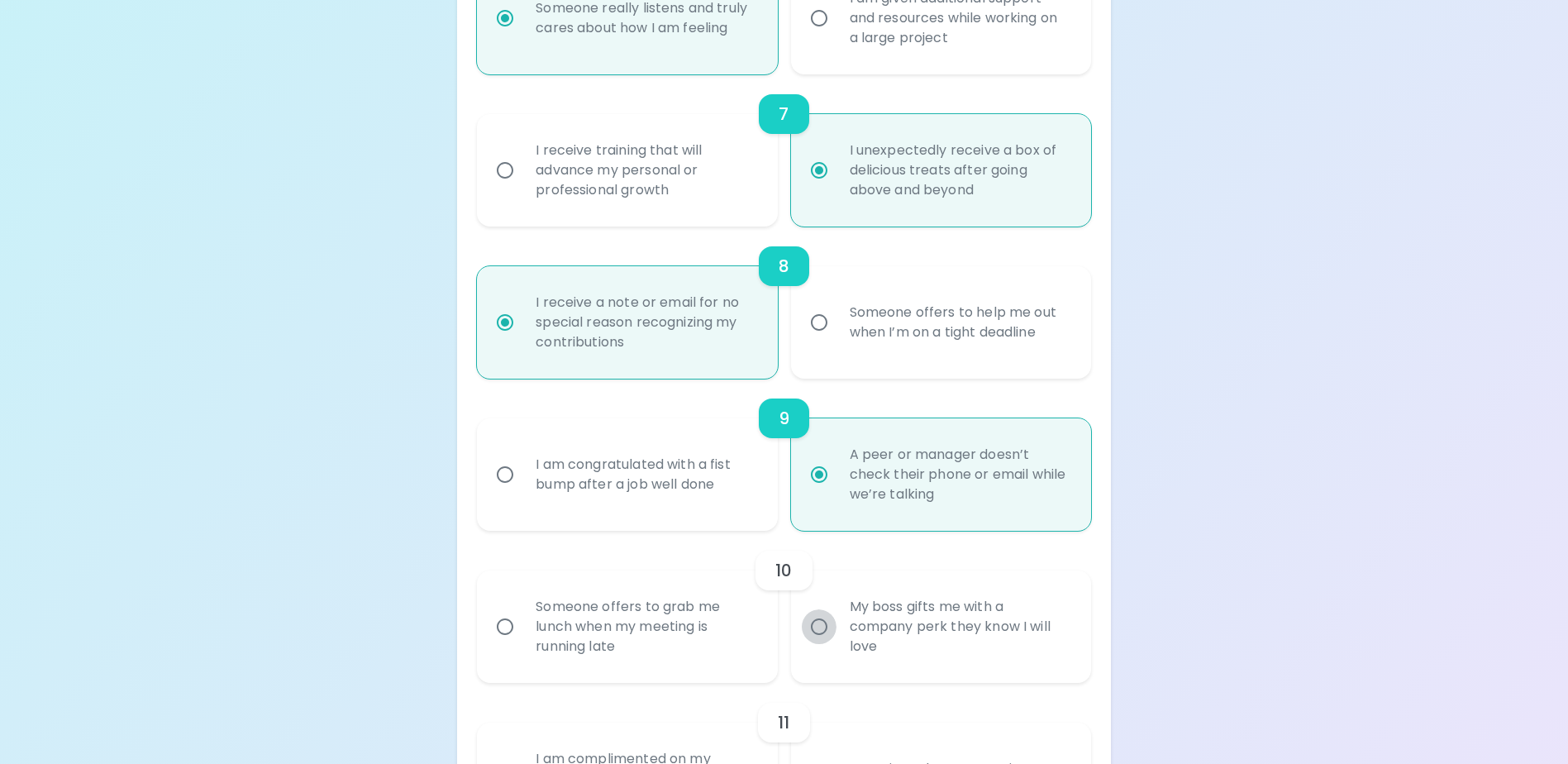
radio input "false"
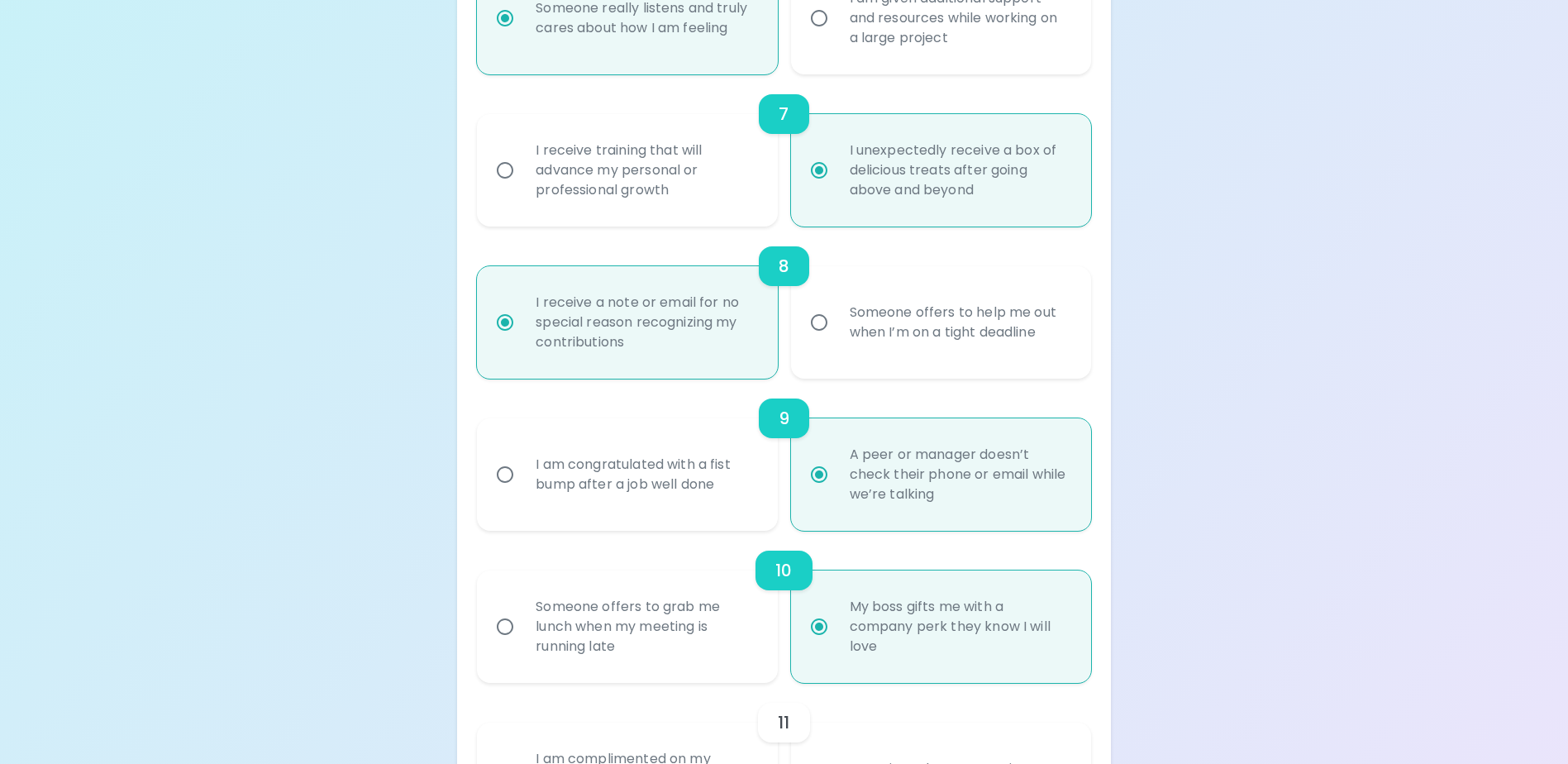
scroll to position [1366, 0]
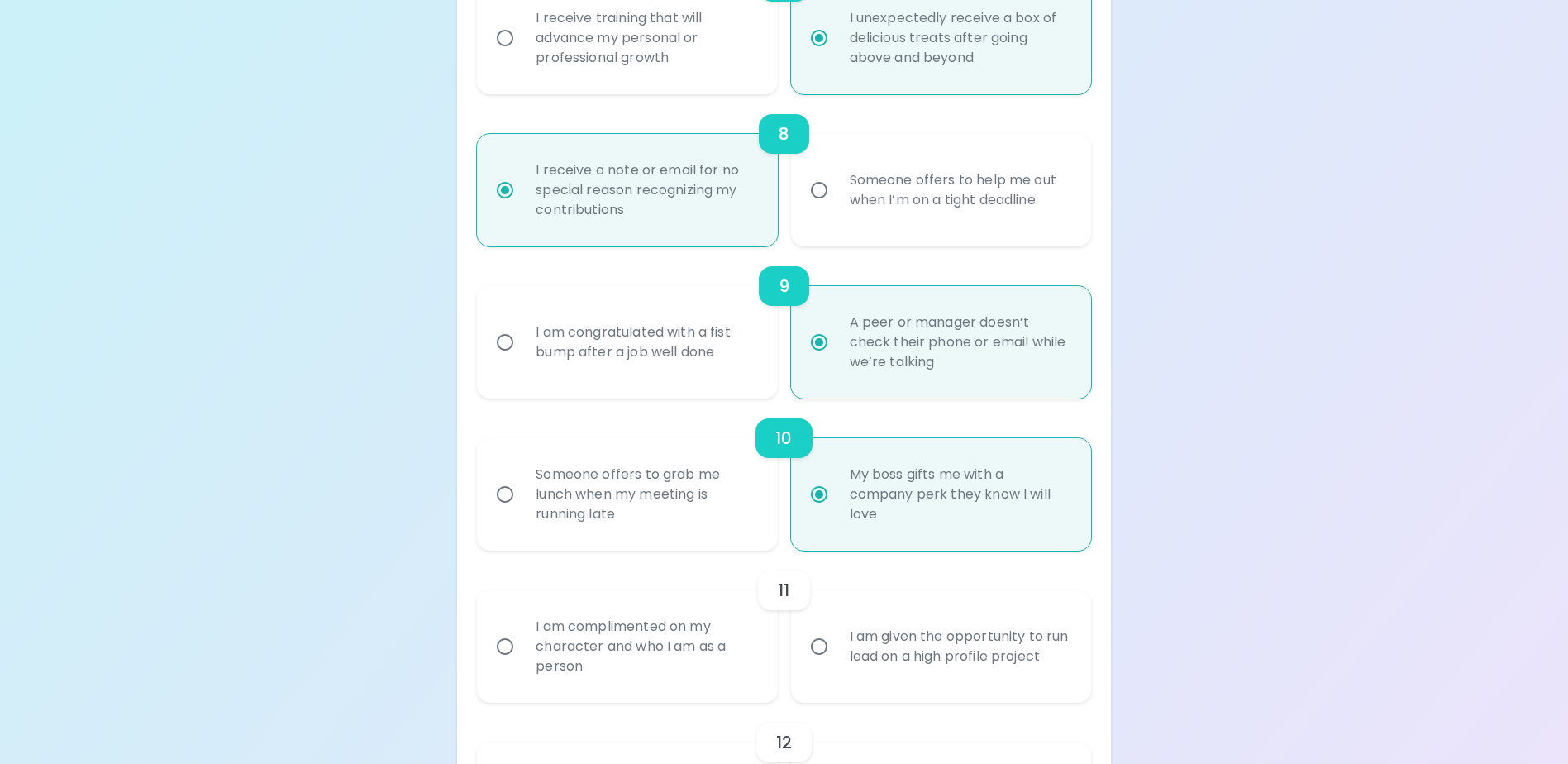
radio input "true"
click at [504, 664] on input "I am complimented on my character and who I am as a person" at bounding box center [504, 646] width 35 height 35
radio input "false"
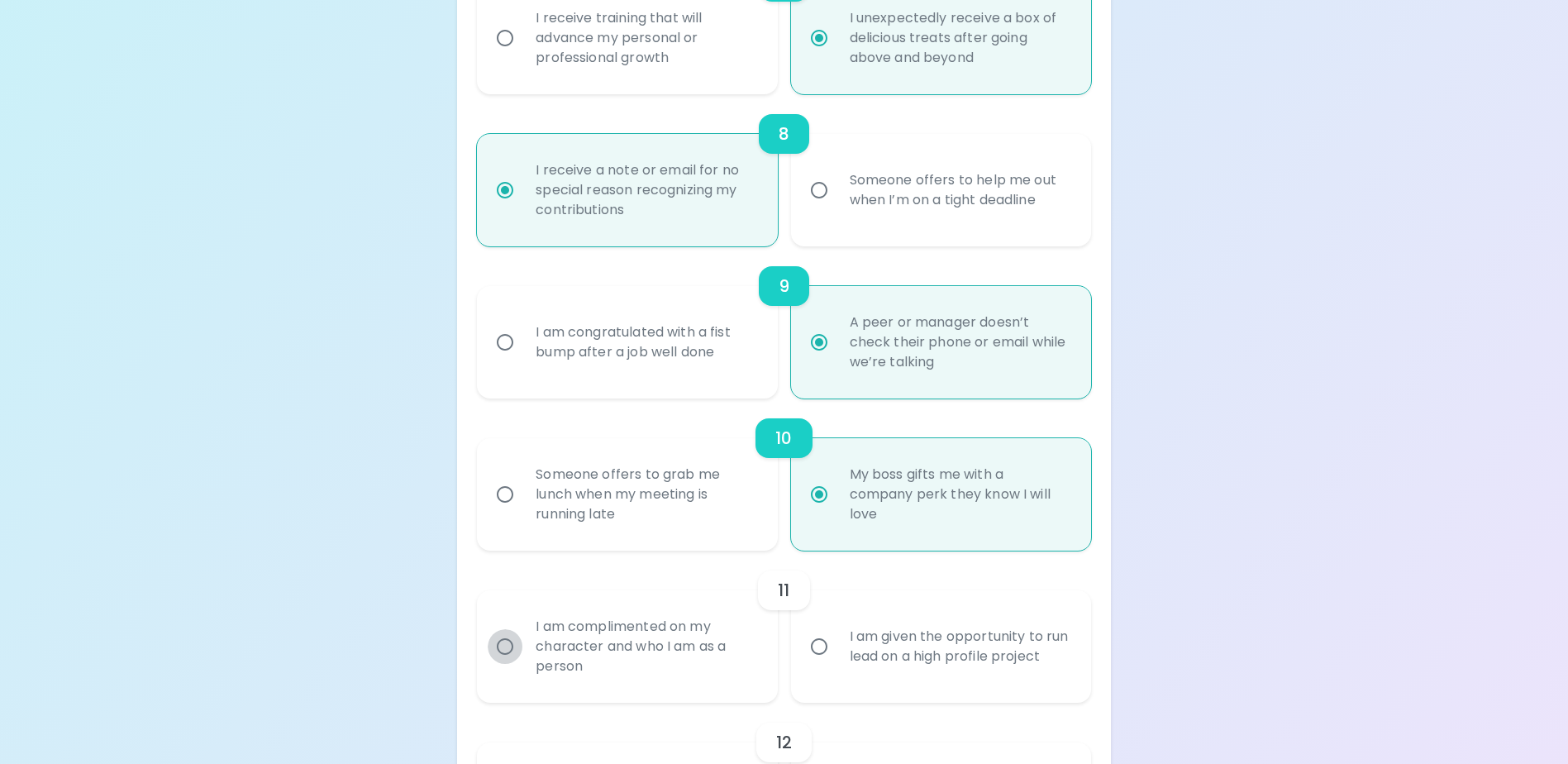
radio input "false"
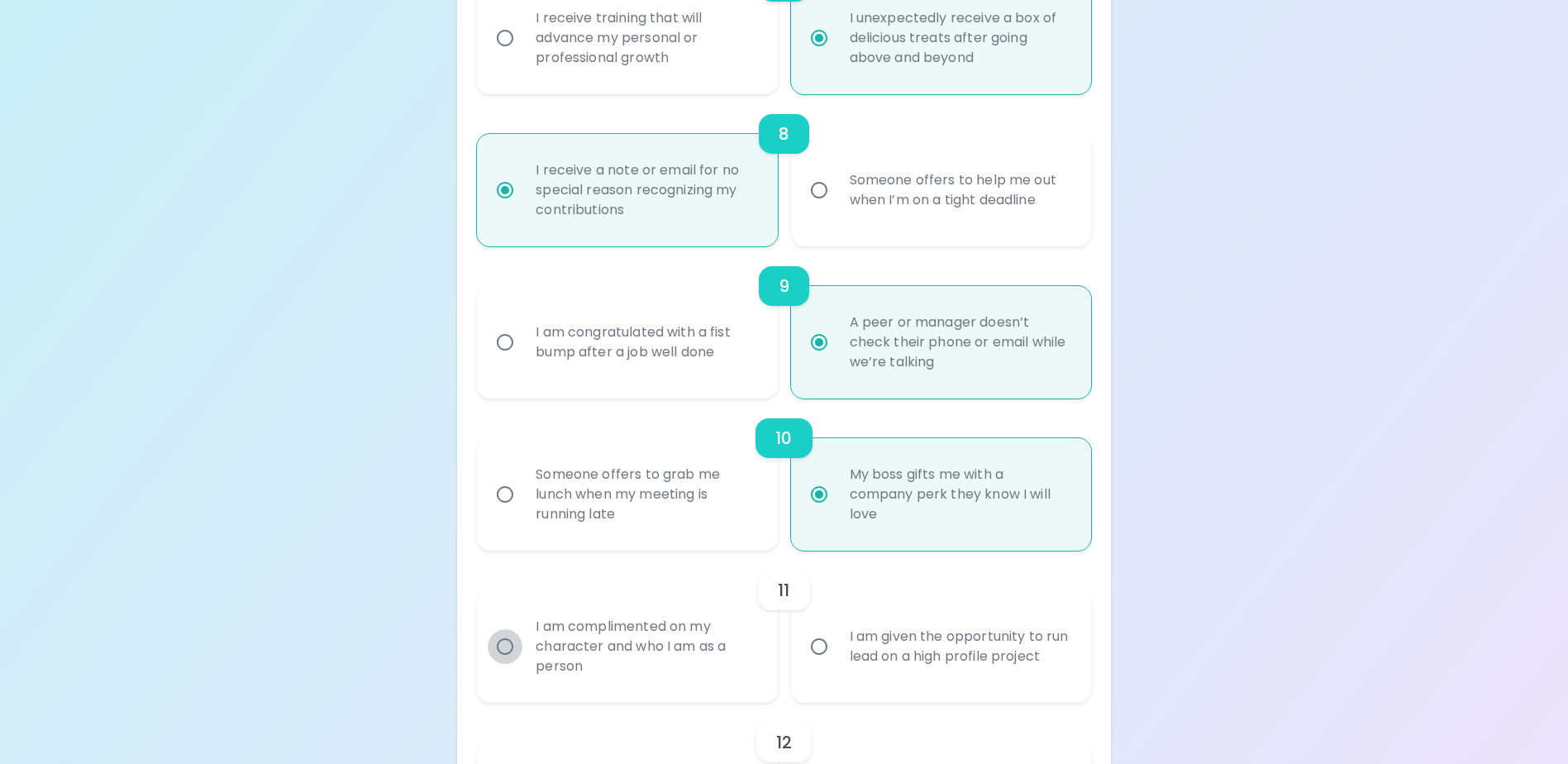
radio input "false"
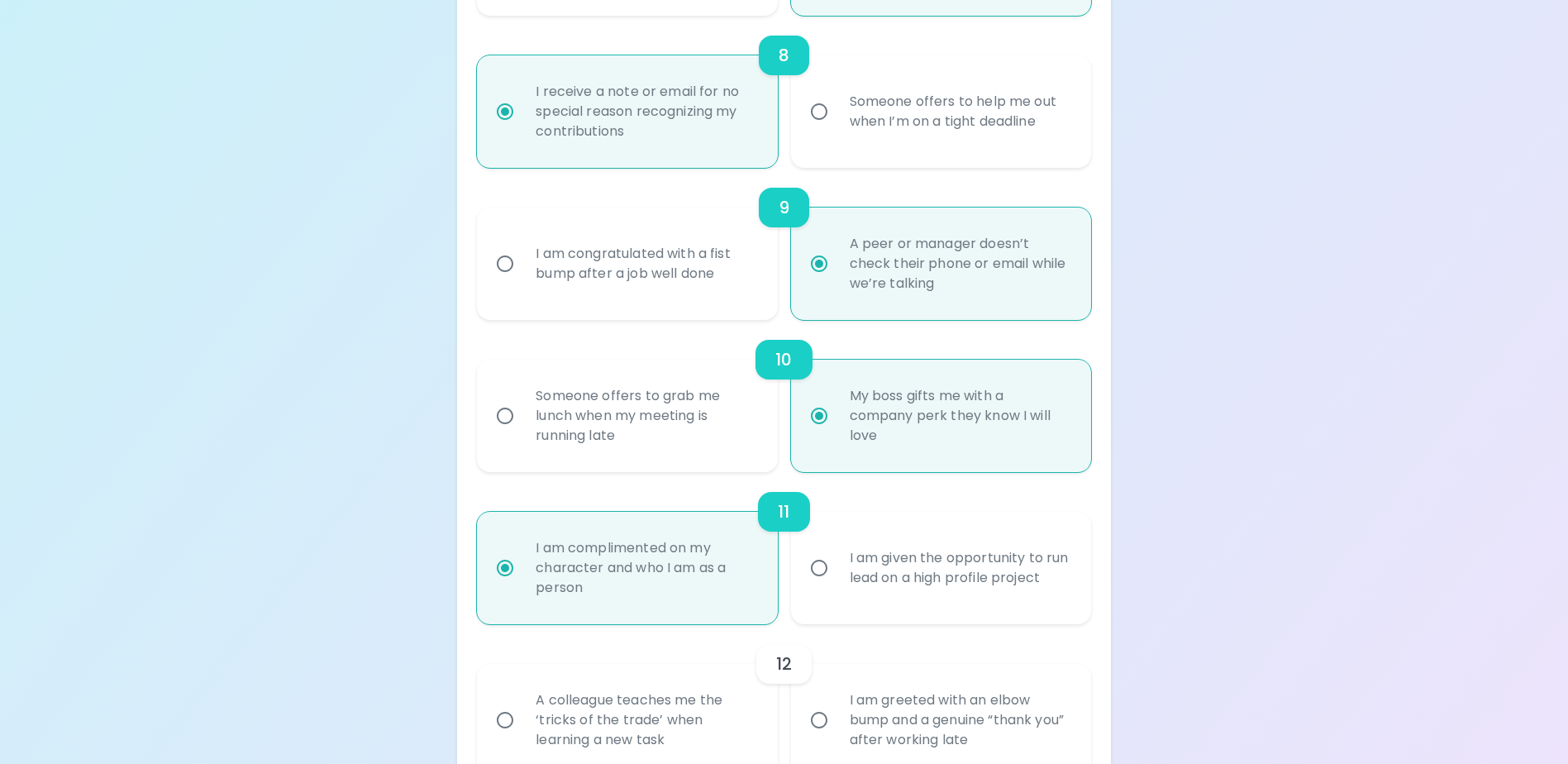
scroll to position [1498, 0]
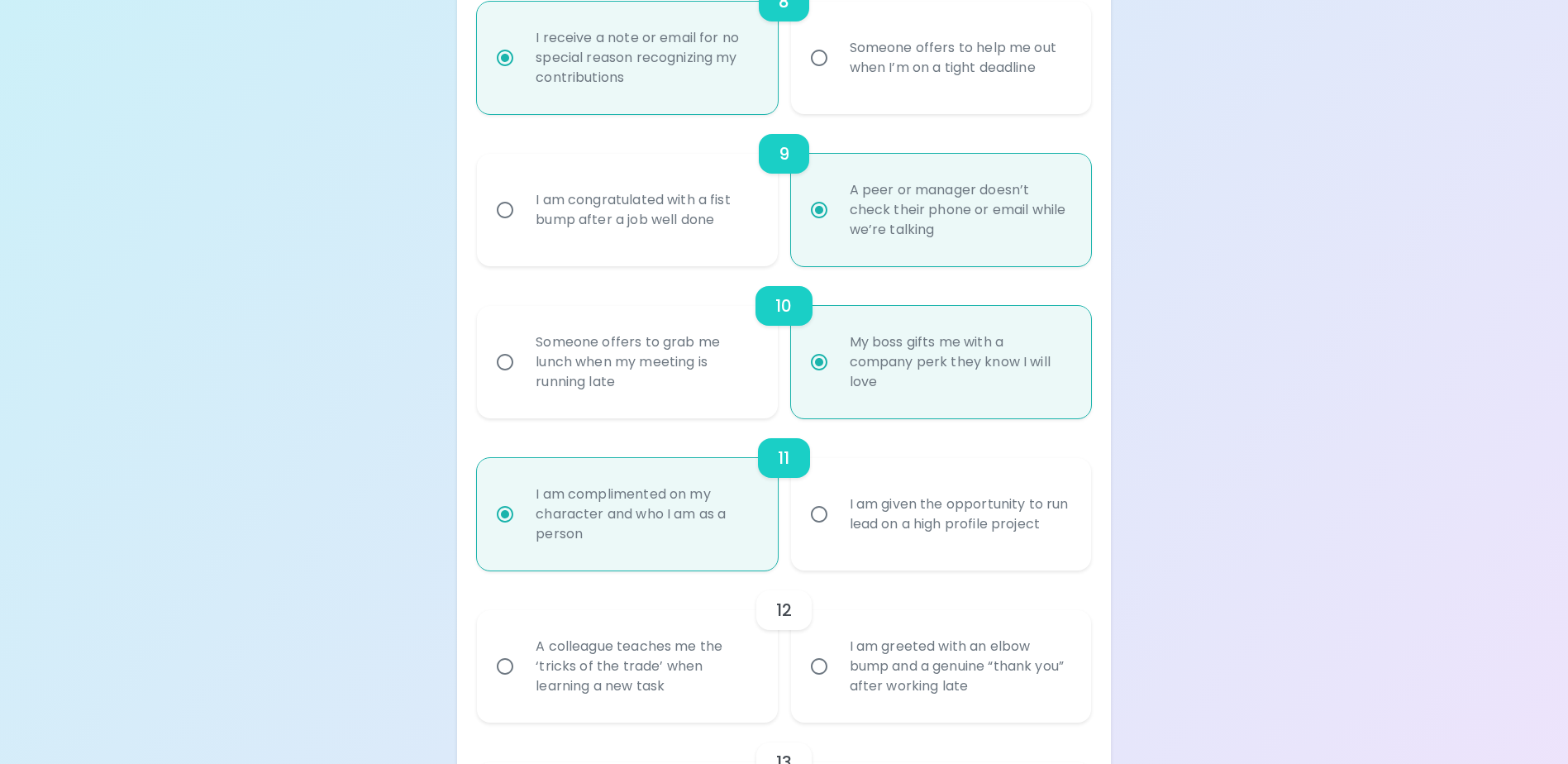
radio input "true"
click at [507, 684] on input "A colleague teaches me the ‘tricks of the trade’ when learning a new task" at bounding box center [504, 666] width 35 height 35
radio input "false"
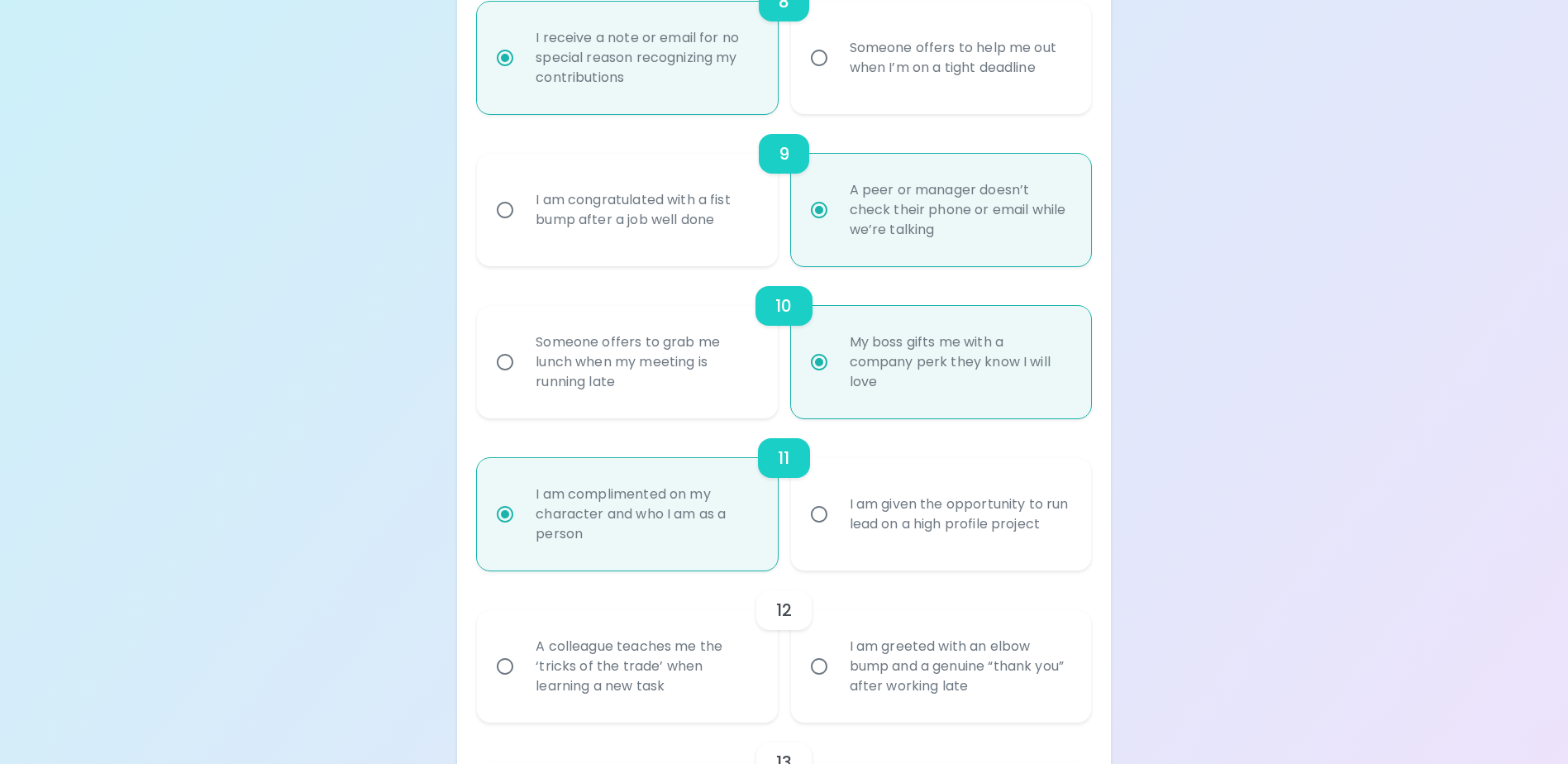
radio input "false"
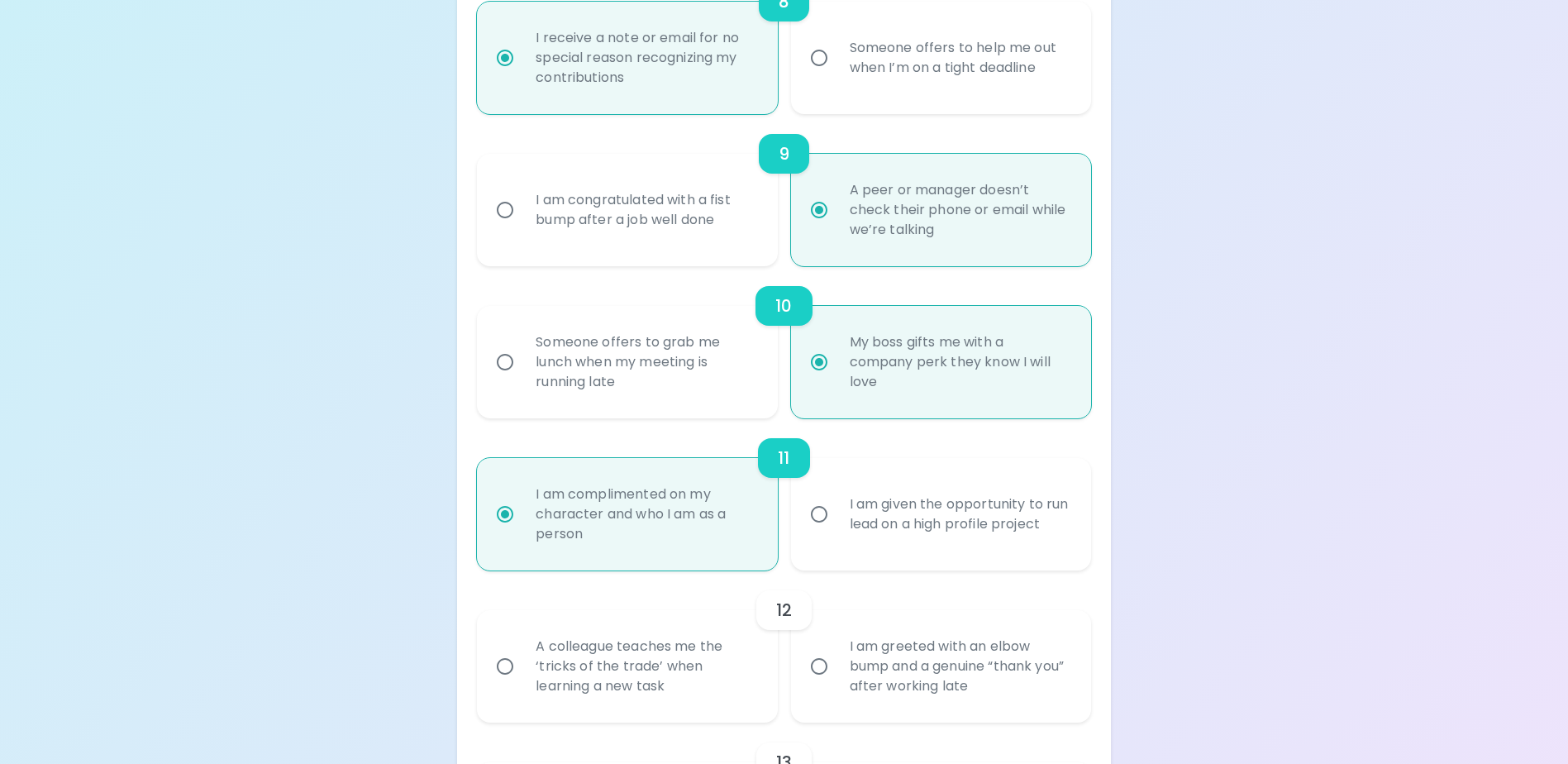
radio input "false"
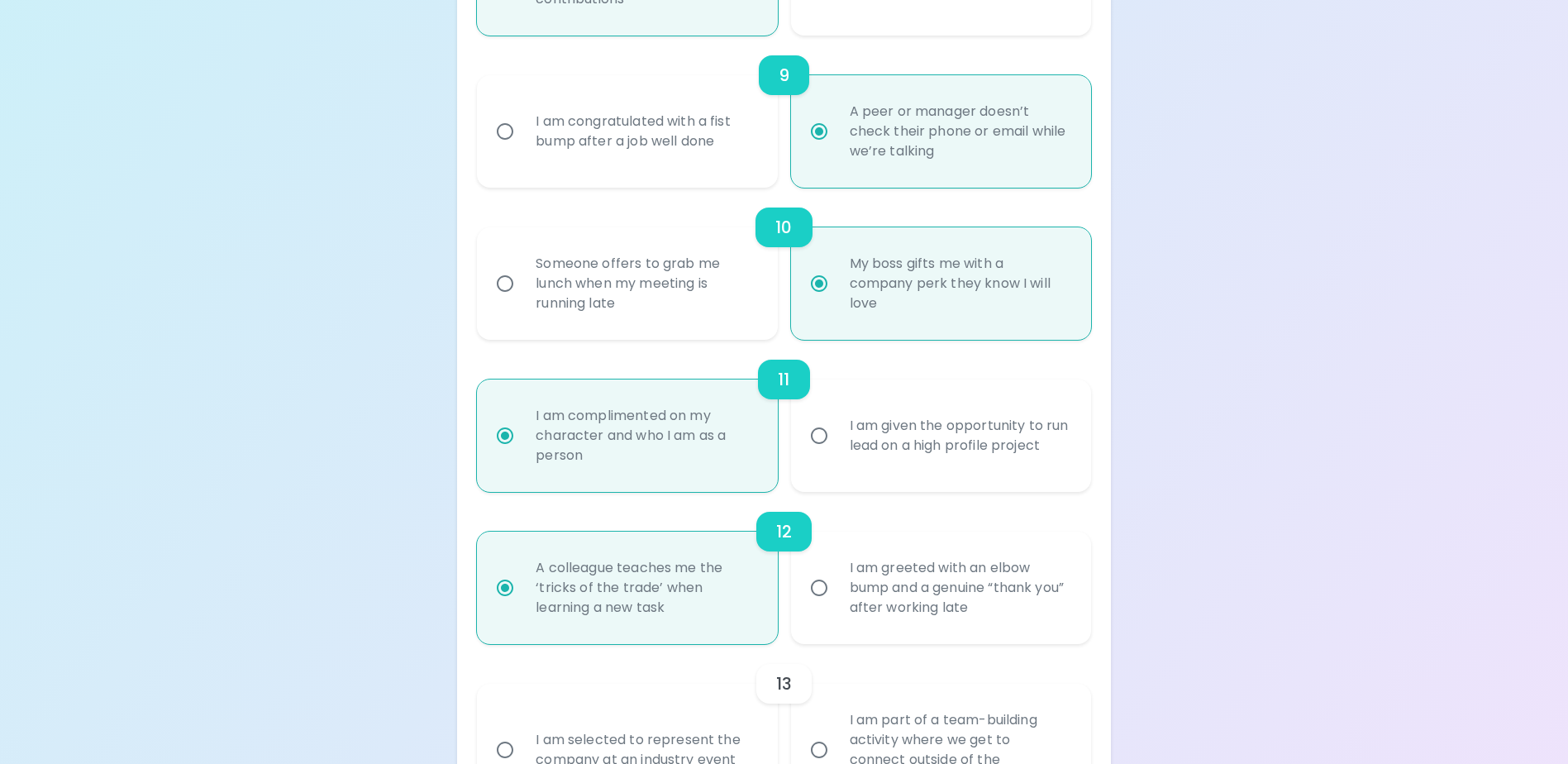
scroll to position [1630, 0]
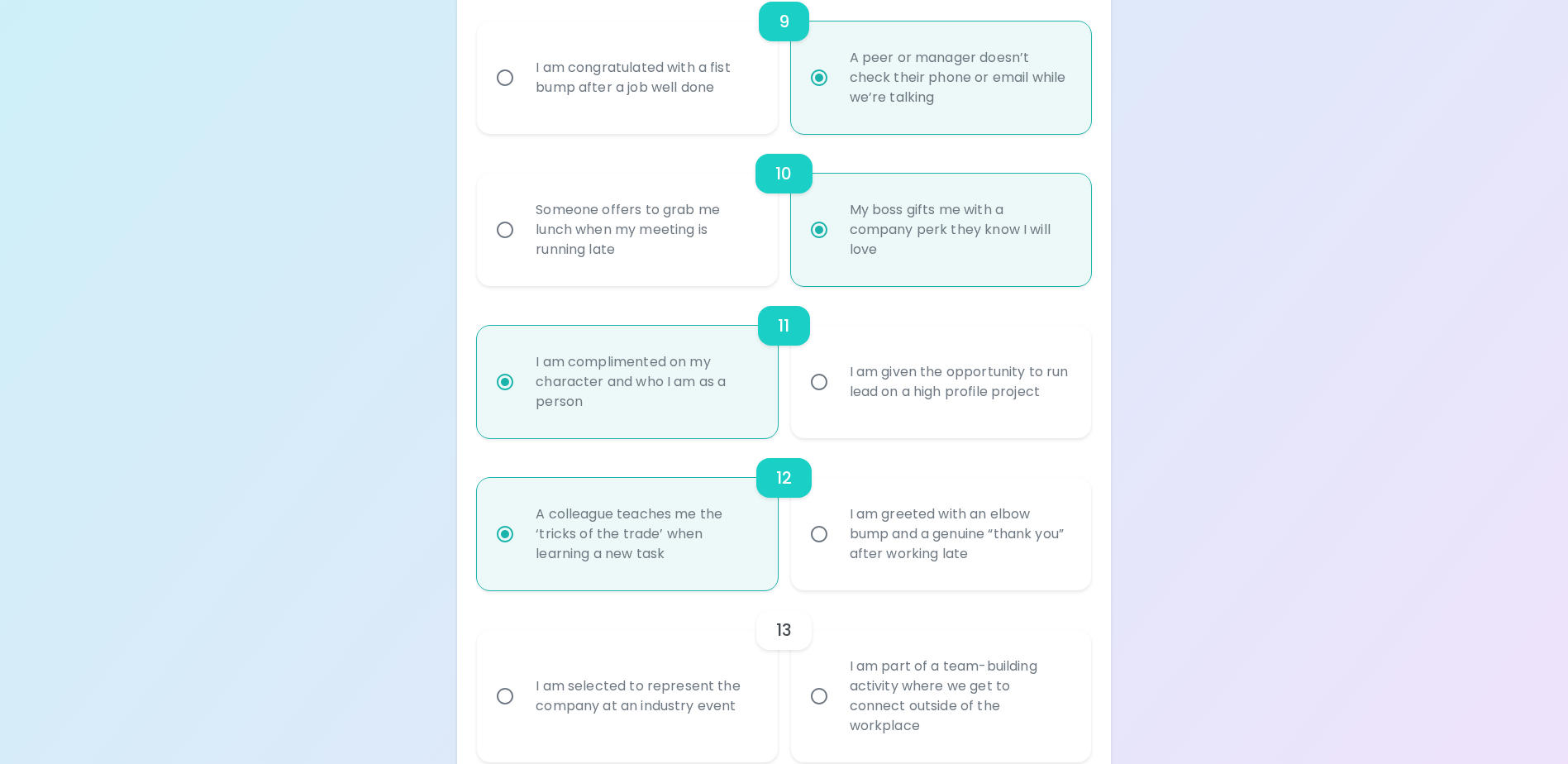
radio input "true"
click at [821, 704] on input "I am part of a team-building activity where we get to connect outside of the wo…" at bounding box center [819, 696] width 35 height 35
radio input "false"
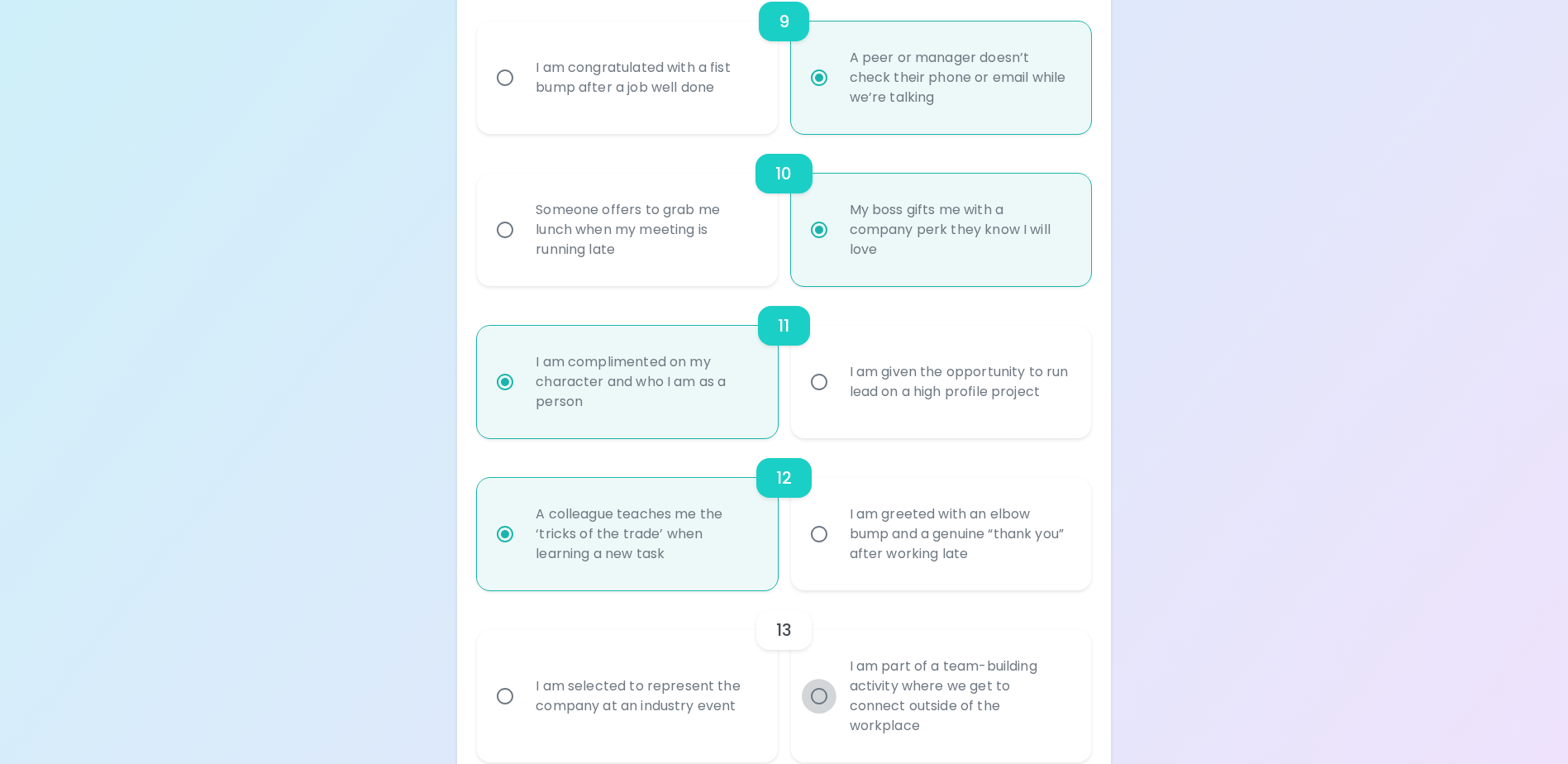
radio input "false"
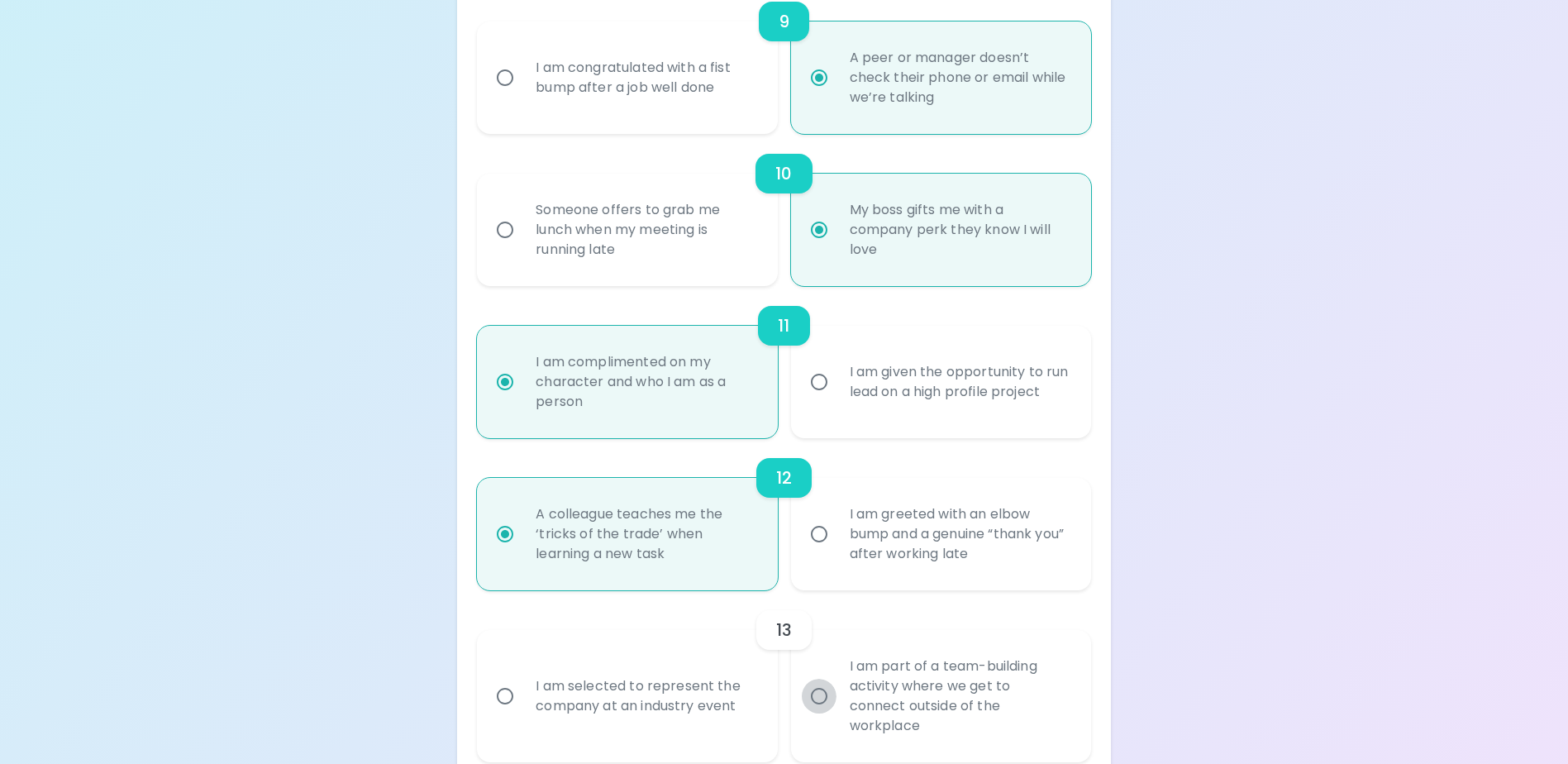
radio input "false"
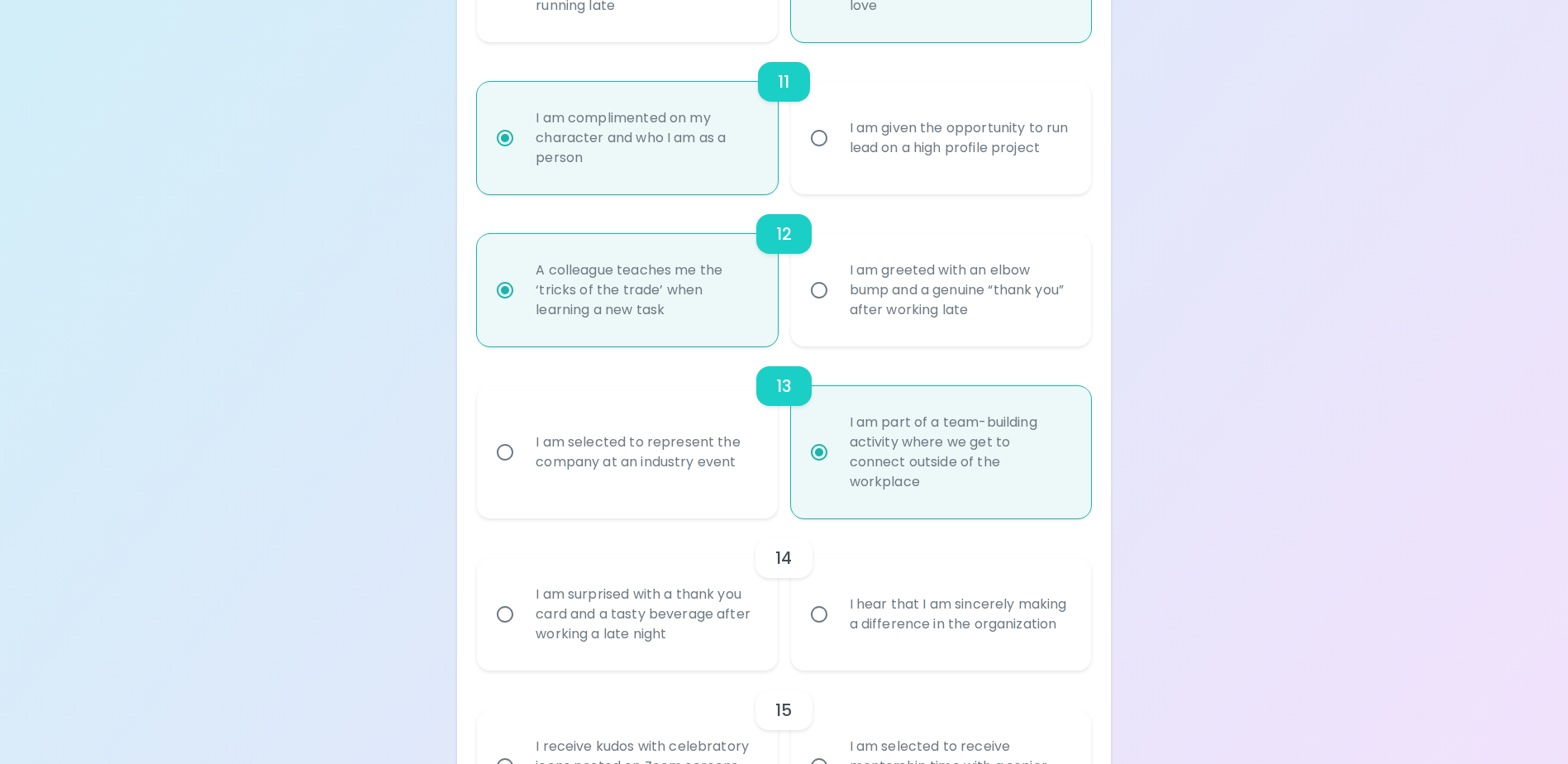
scroll to position [2014, 0]
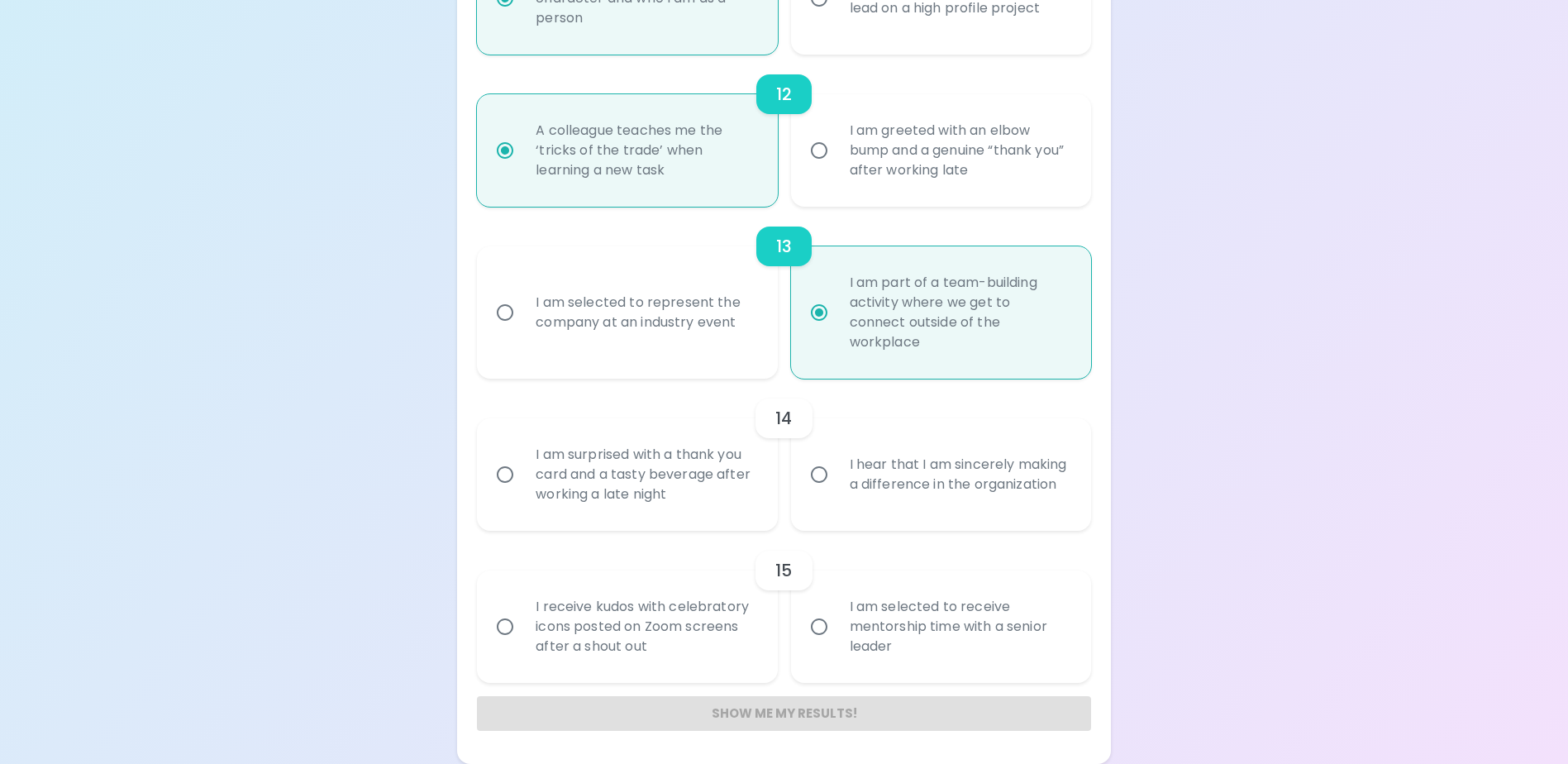
radio input "true"
click at [823, 476] on input "I hear that I am sincerely making a difference in the organization" at bounding box center [819, 474] width 35 height 35
radio input "false"
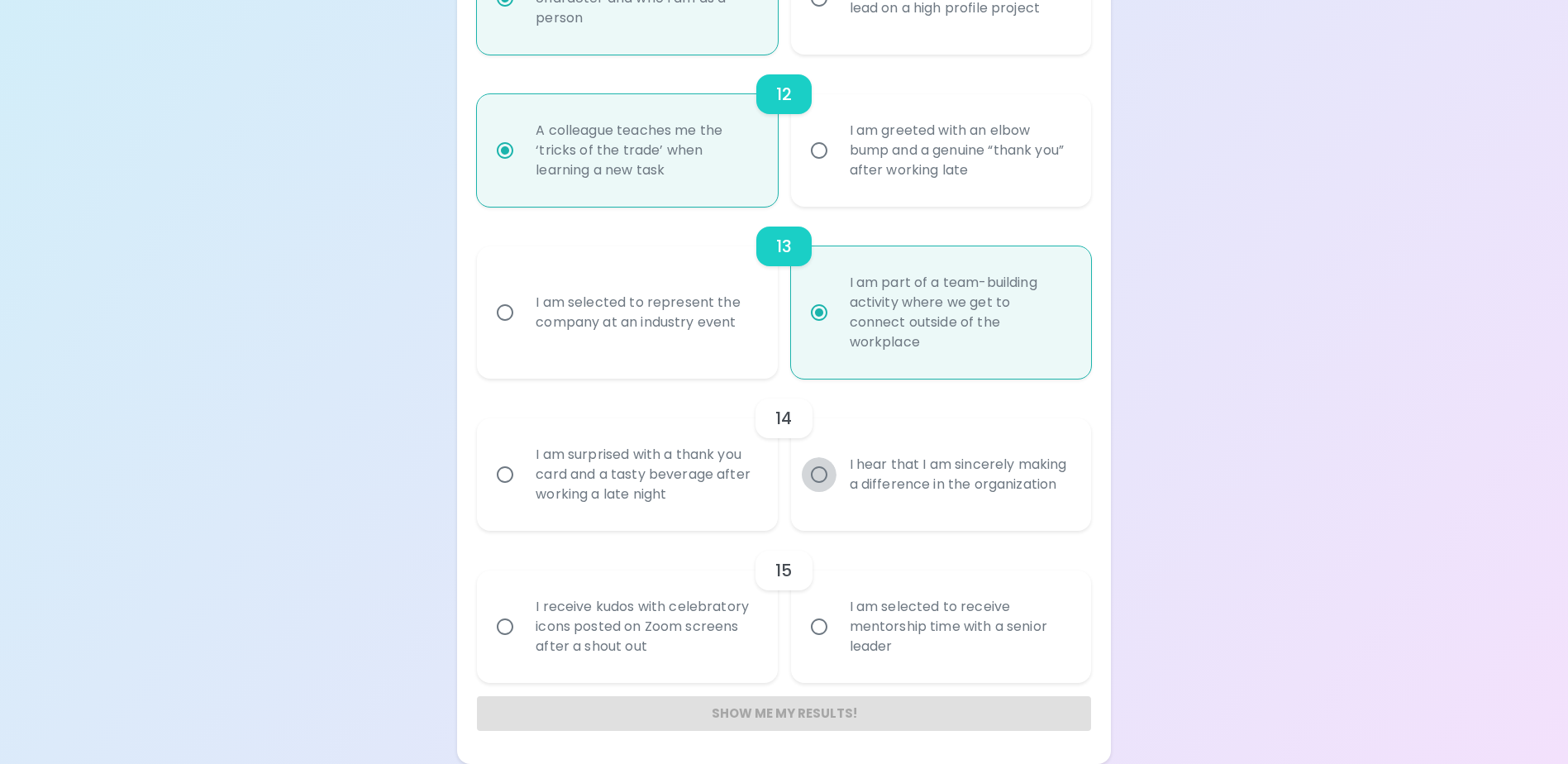
radio input "false"
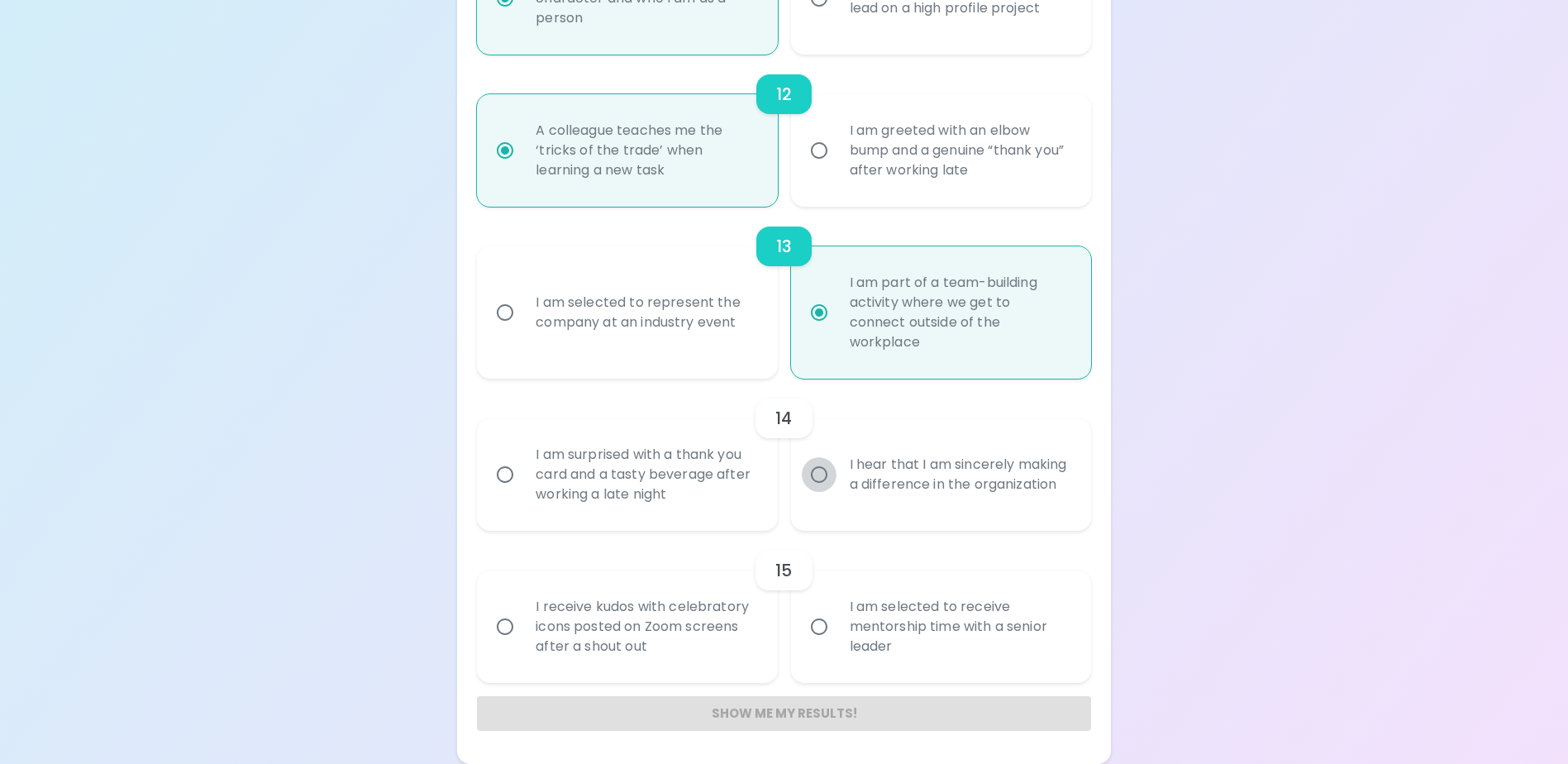
radio input "false"
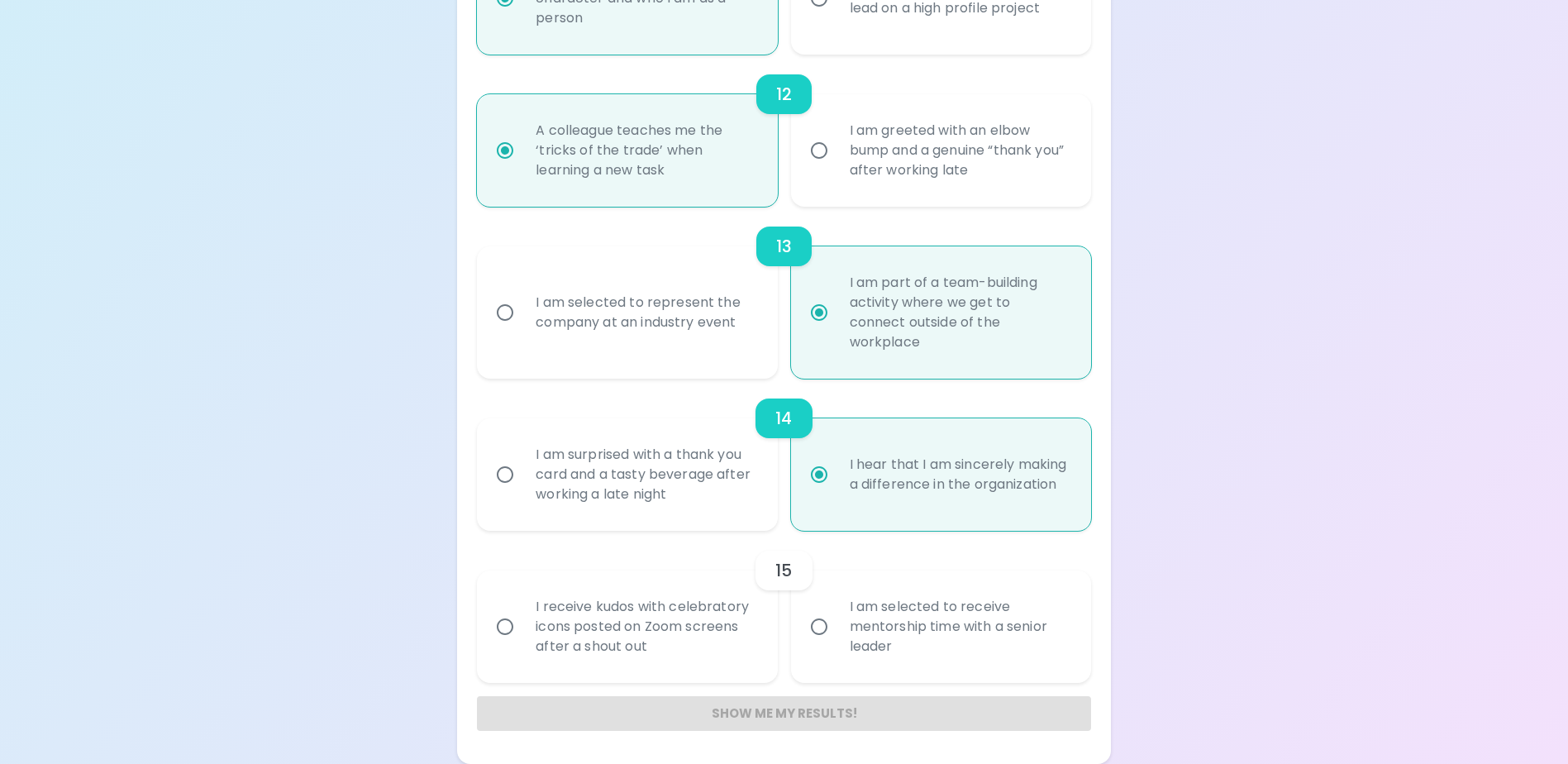
radio input "true"
click at [504, 629] on input "I receive kudos with celebratory icons posted on Zoom screens after a shout out" at bounding box center [504, 626] width 35 height 35
radio input "false"
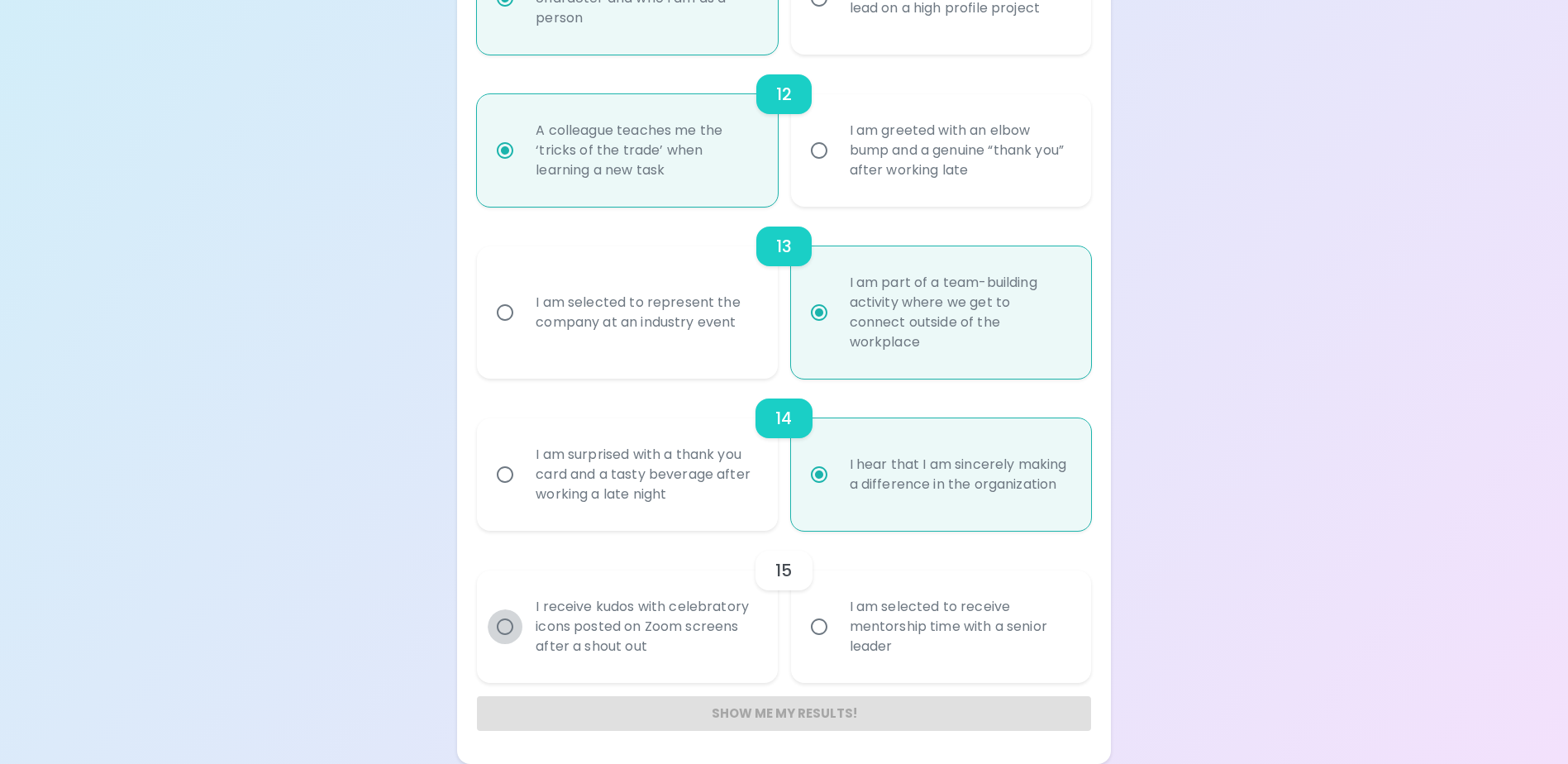
radio input "false"
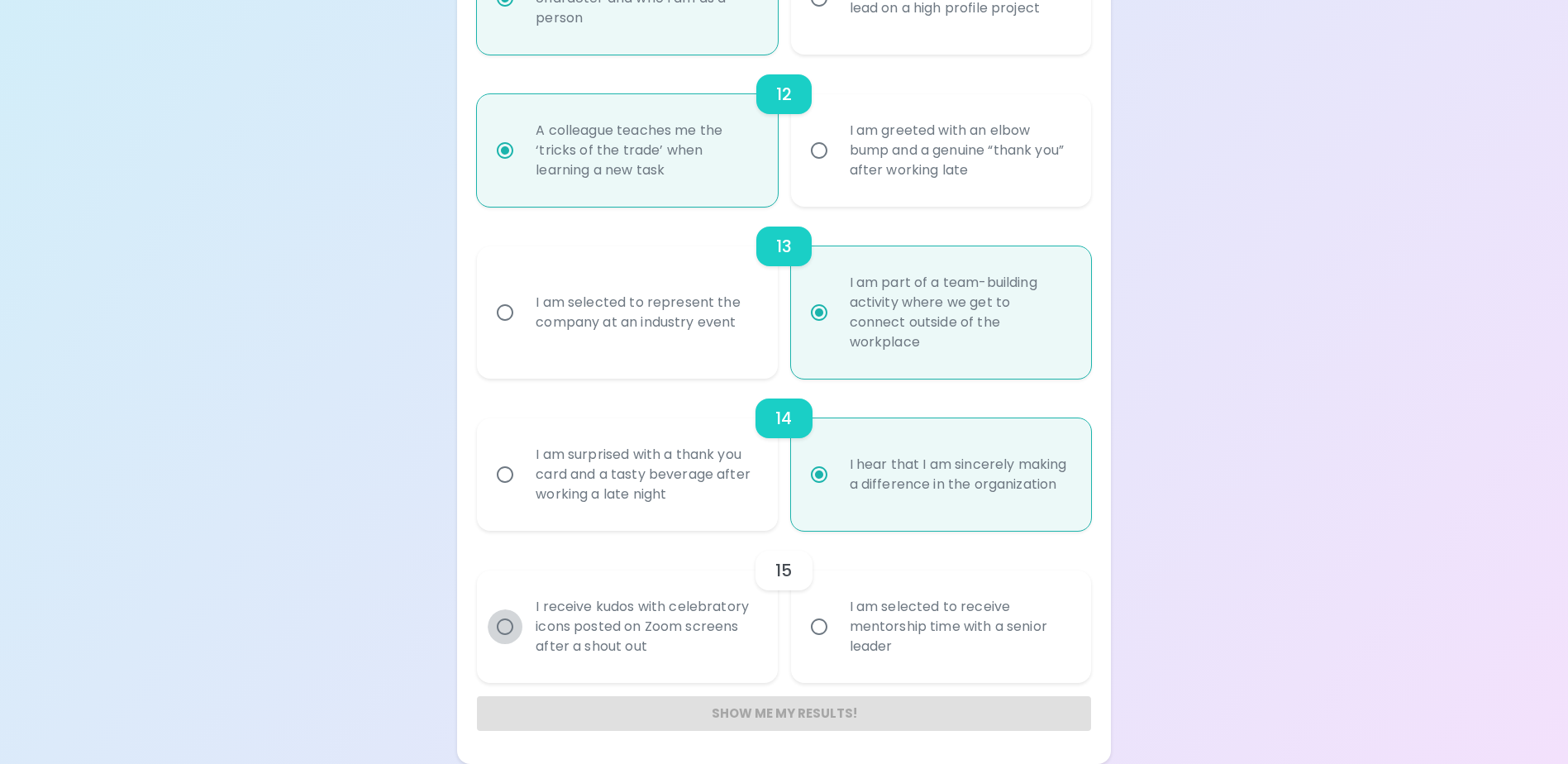
radio input "false"
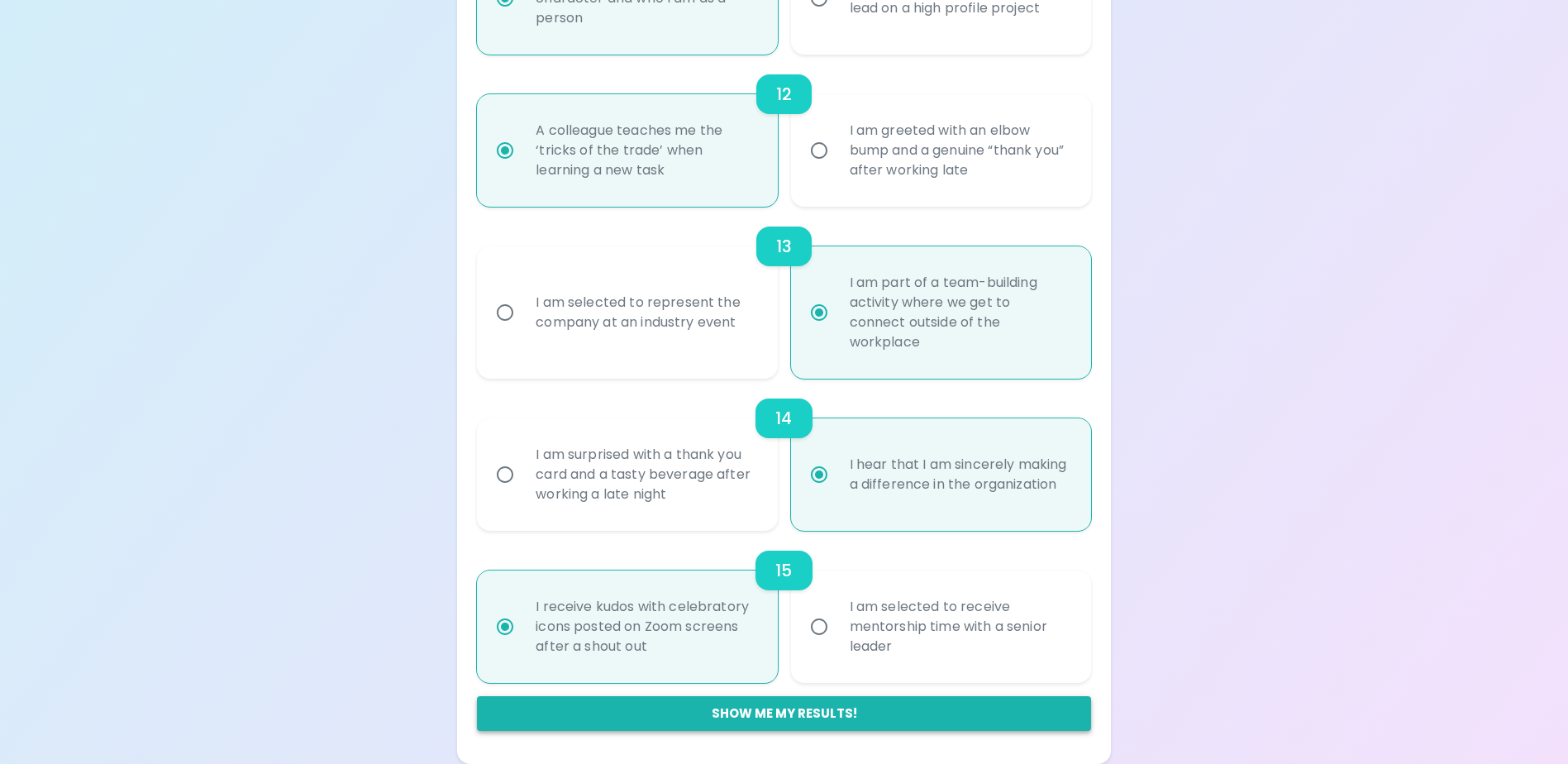
radio input "true"
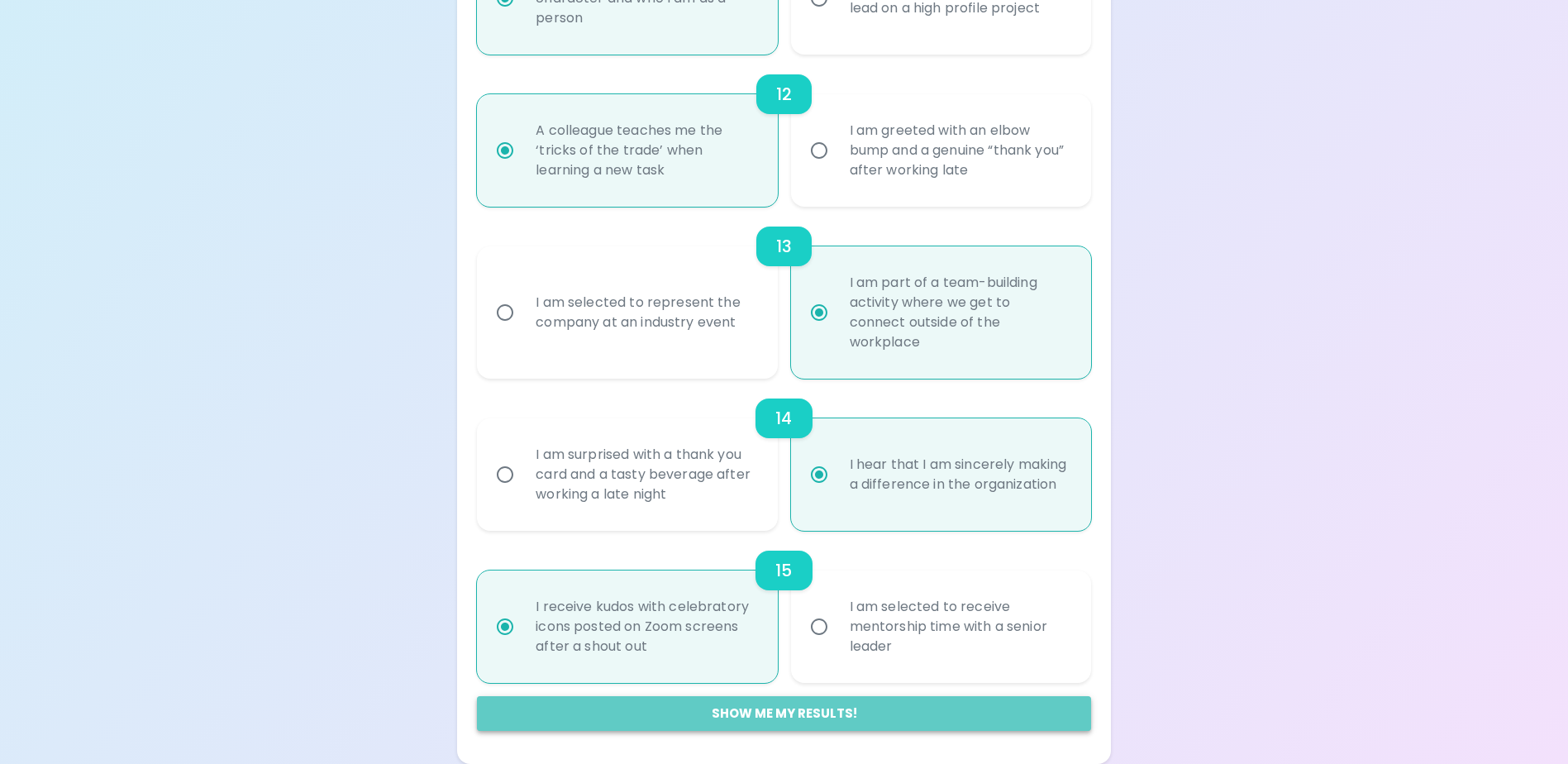
click at [725, 713] on button "Show me my results!" at bounding box center [783, 712] width 614 height 35
radio input "false"
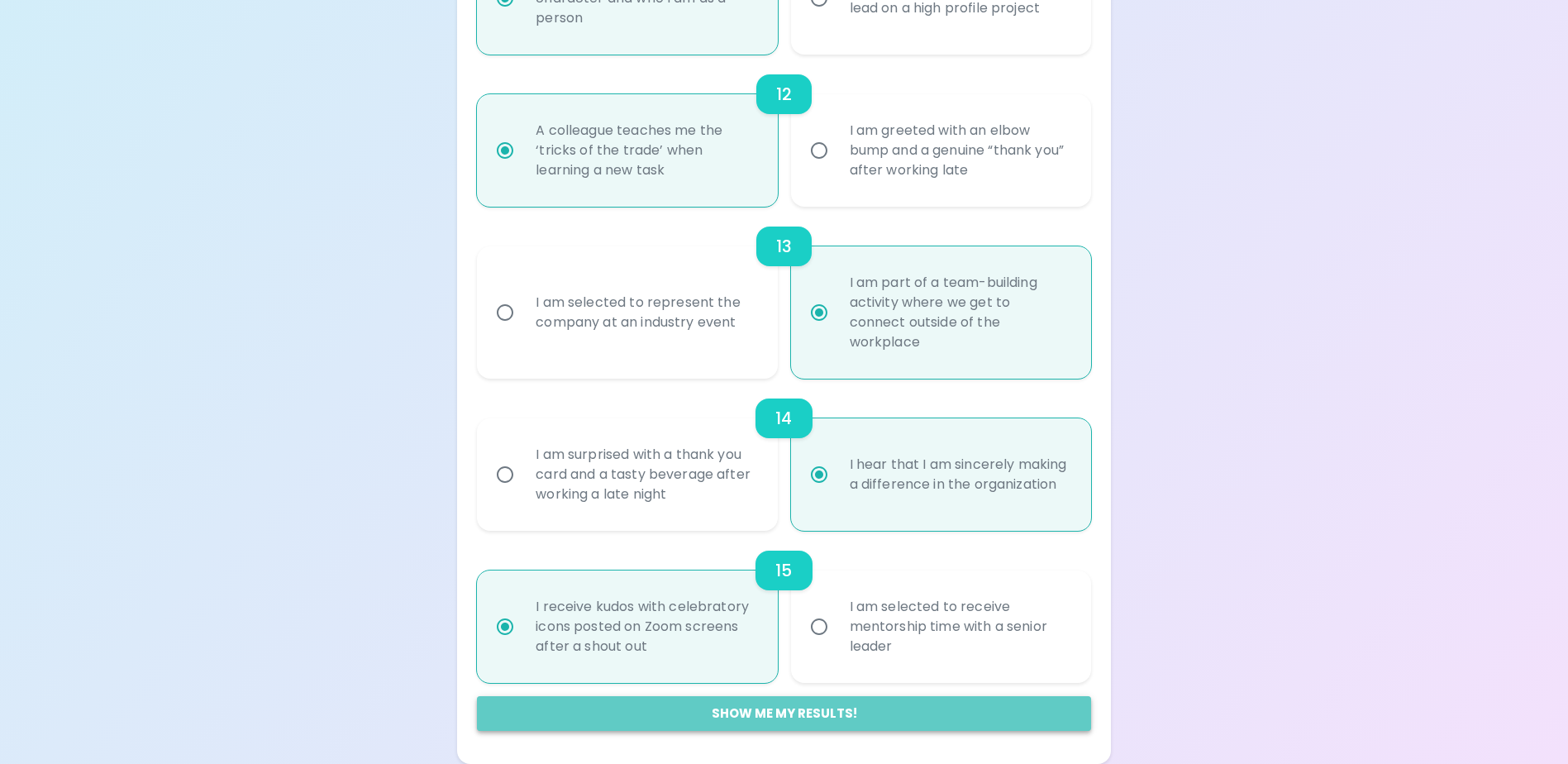
radio input "false"
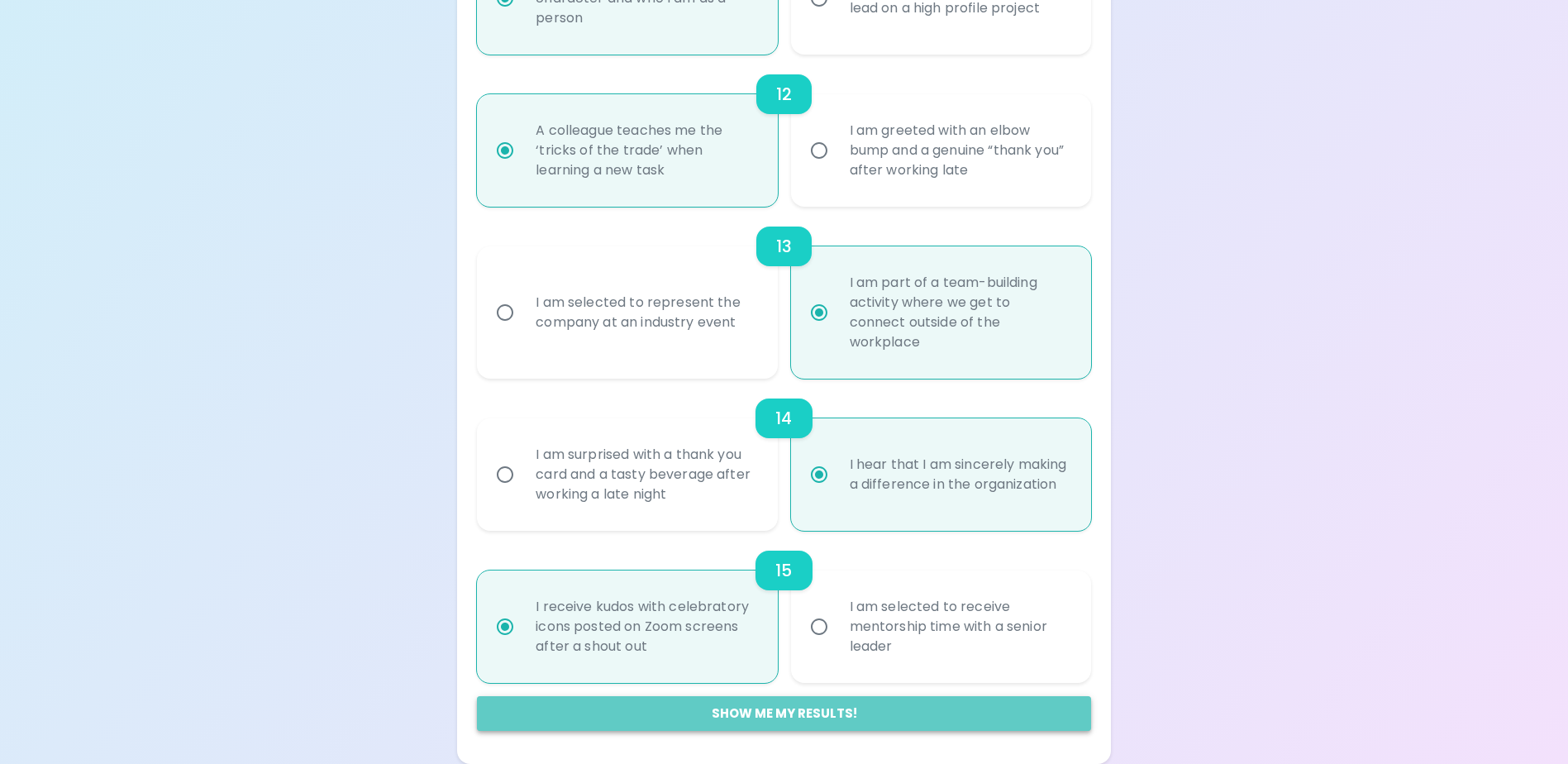
radio input "false"
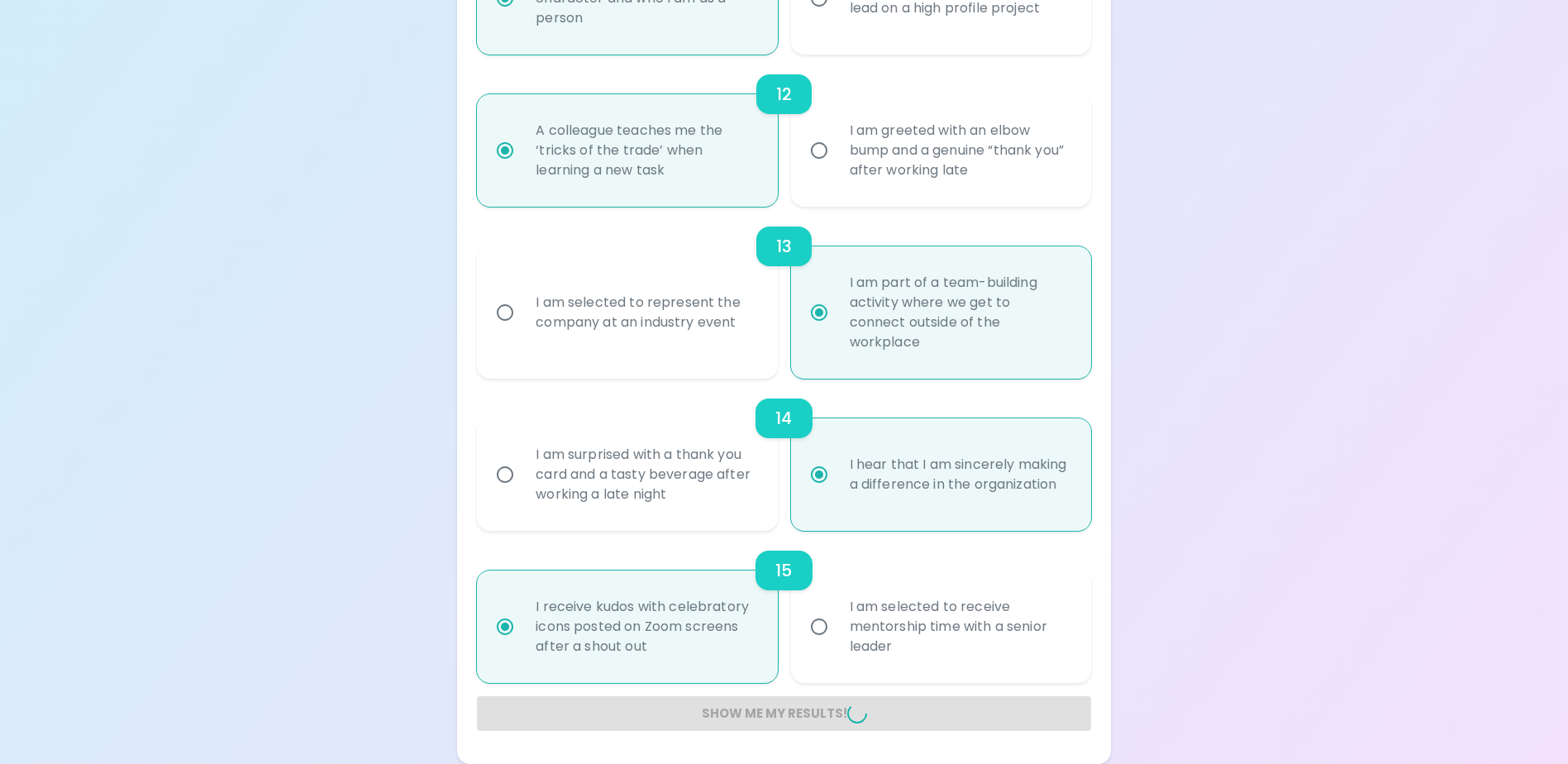
radio input "false"
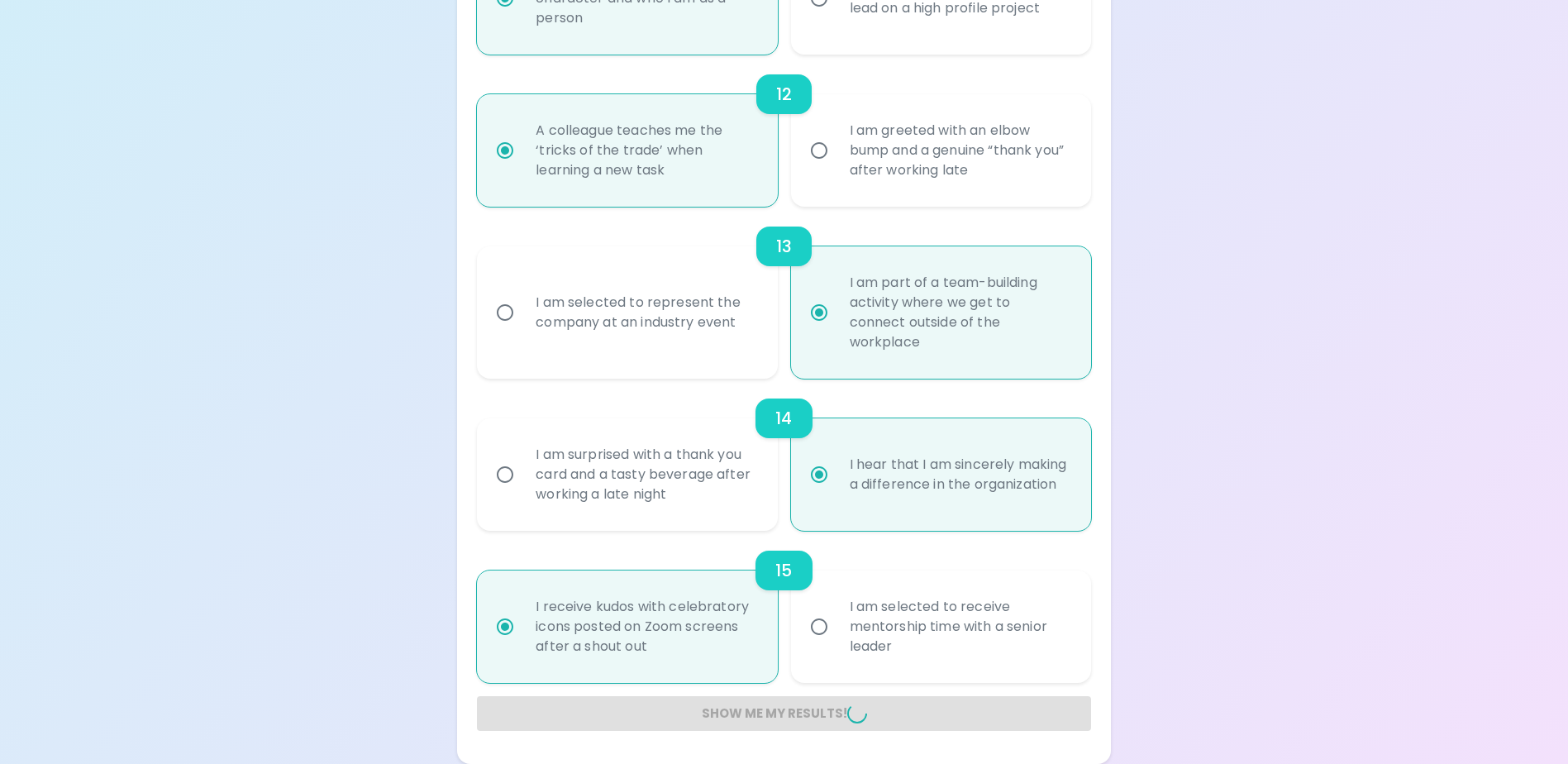
radio input "false"
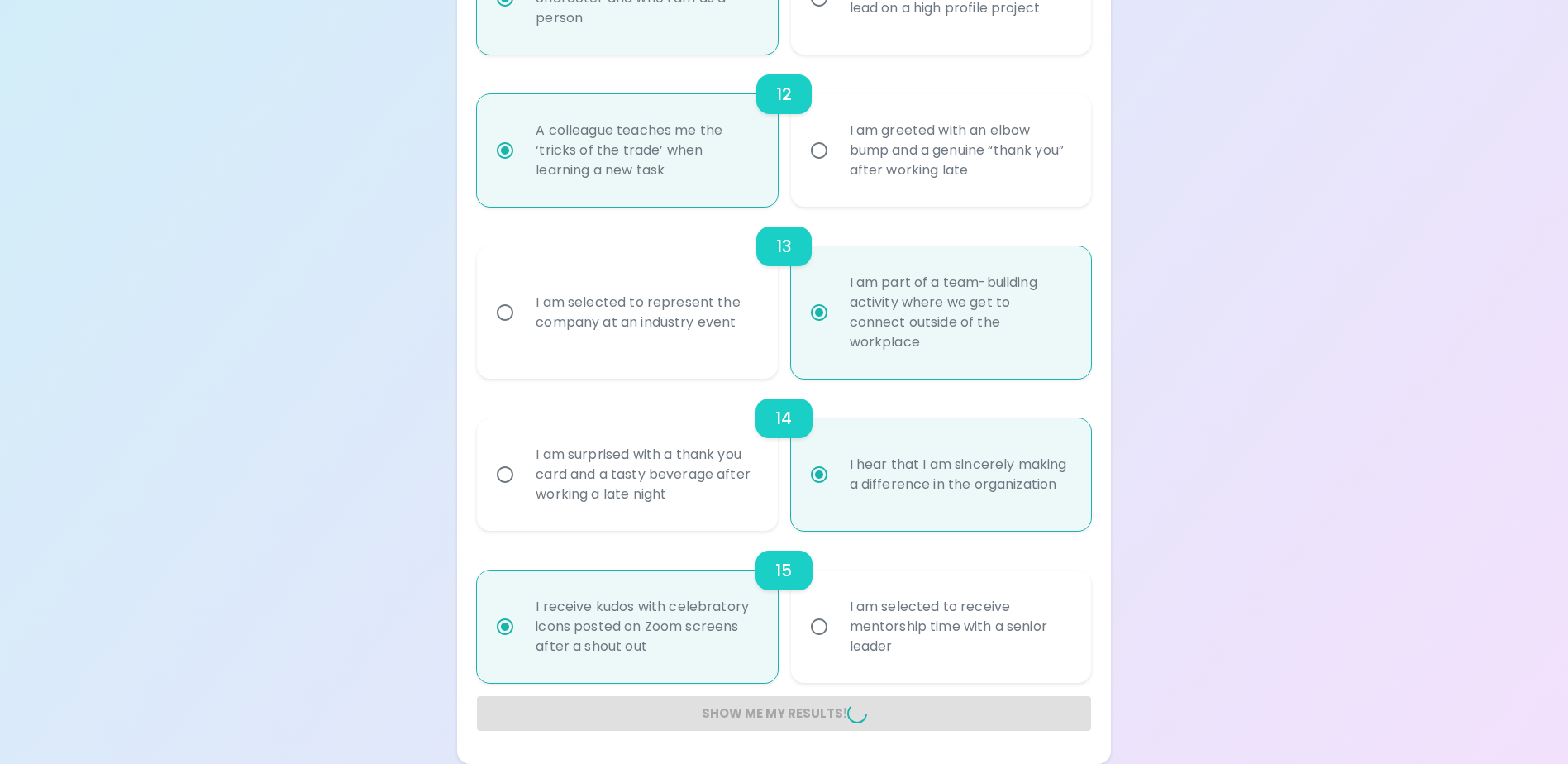
radio input "false"
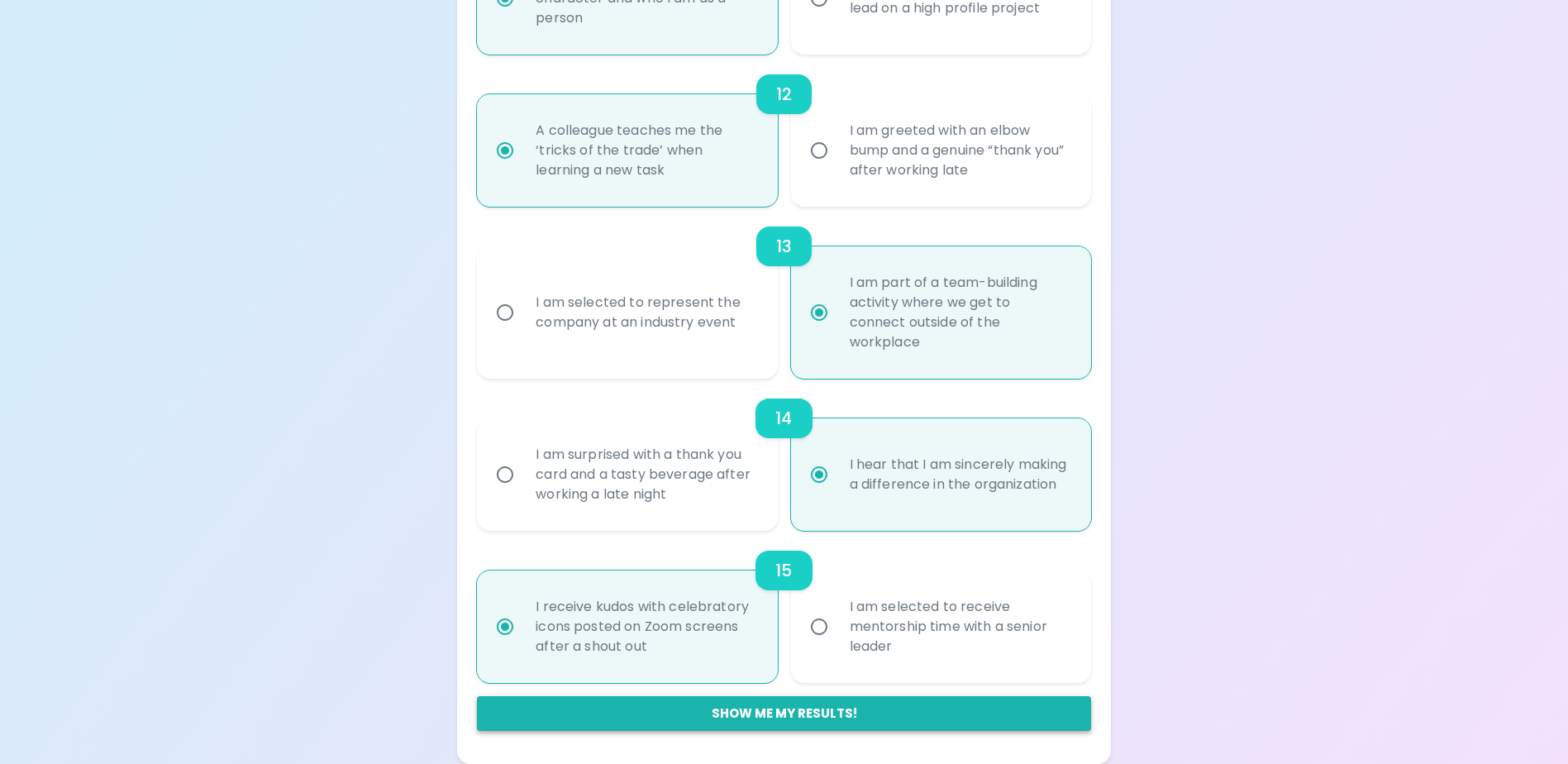
scroll to position [940, 0]
